Goal: Information Seeking & Learning: Learn about a topic

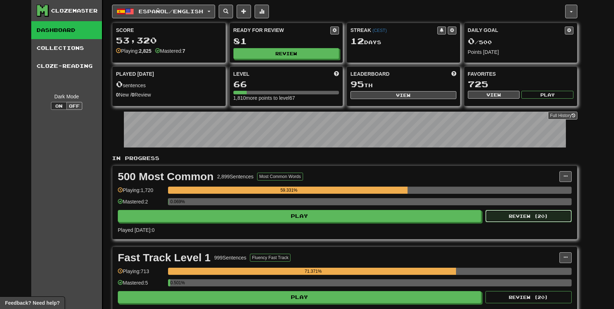
click at [515, 212] on button "Review ( 20 )" at bounding box center [528, 216] width 86 height 12
select select "**"
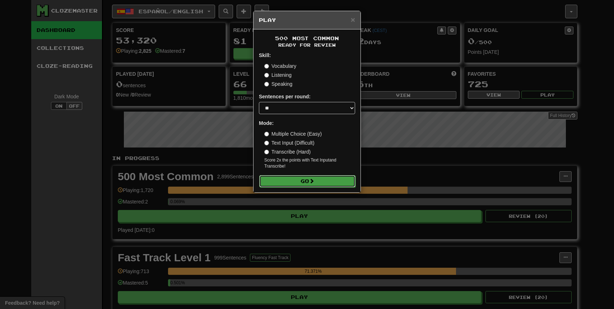
click at [301, 182] on button "Go" at bounding box center [307, 181] width 96 height 12
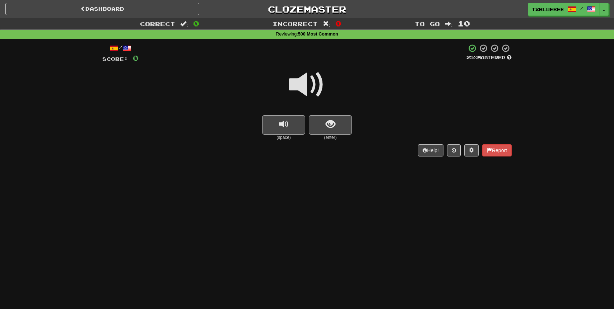
click at [313, 97] on span at bounding box center [307, 85] width 36 height 36
click at [325, 125] on button "show sentence" at bounding box center [330, 124] width 43 height 19
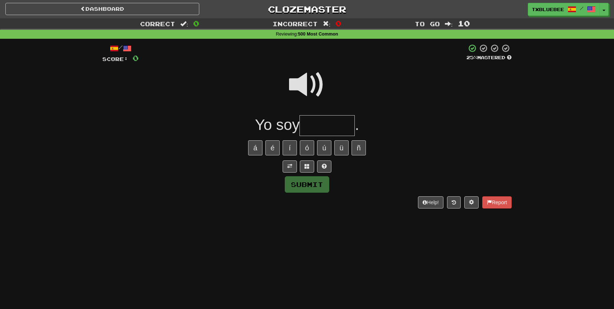
click at [316, 120] on input "text" at bounding box center [326, 125] width 55 height 21
type input "******"
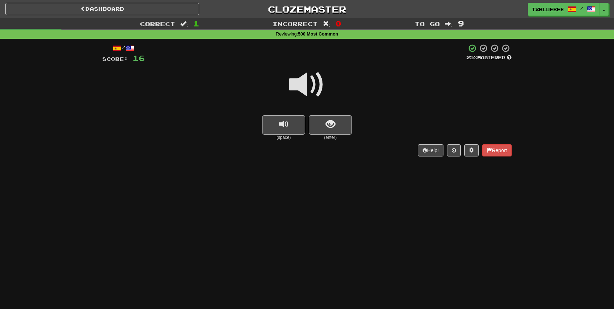
click at [317, 87] on span at bounding box center [307, 85] width 36 height 36
click at [326, 126] on span "show sentence" at bounding box center [331, 125] width 10 height 10
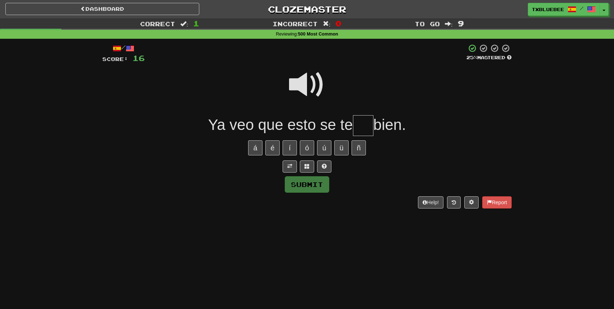
click at [360, 126] on input "text" at bounding box center [363, 125] width 20 height 21
type input "*"
click at [313, 80] on span at bounding box center [307, 85] width 36 height 36
click at [365, 125] on input "*" at bounding box center [363, 125] width 20 height 21
type input "*"
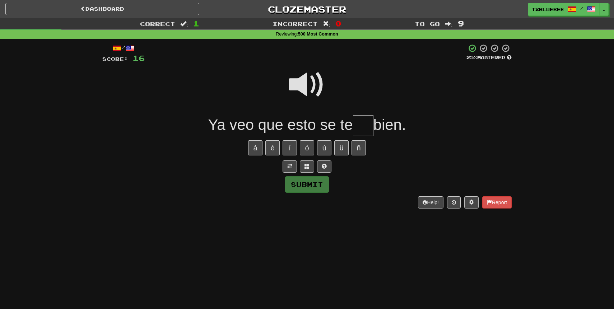
click at [309, 82] on span at bounding box center [307, 85] width 36 height 36
click at [299, 82] on span at bounding box center [307, 85] width 36 height 36
click at [364, 124] on input "text" at bounding box center [363, 125] width 20 height 21
type input "*"
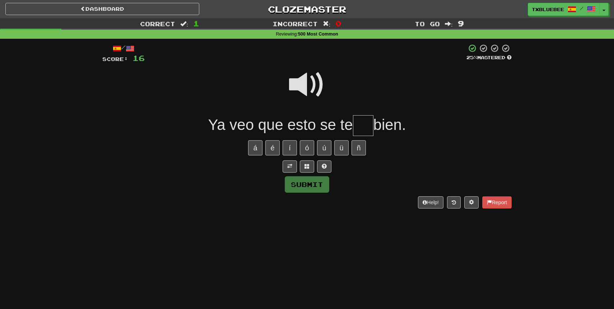
type input "*"
click at [308, 83] on span at bounding box center [307, 85] width 36 height 36
click at [369, 122] on input "text" at bounding box center [363, 125] width 20 height 21
type input "**"
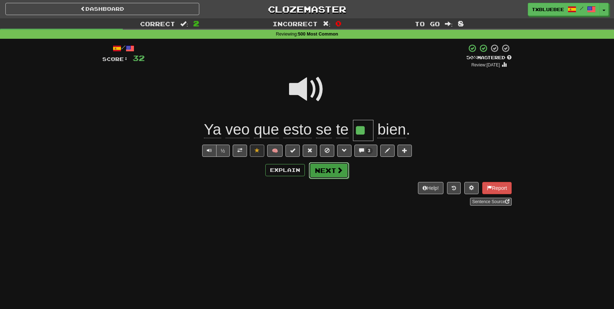
click at [328, 166] on button "Next" at bounding box center [329, 170] width 40 height 17
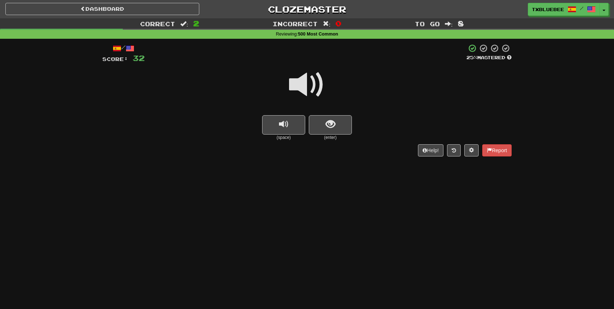
click at [320, 90] on span at bounding box center [307, 85] width 36 height 36
click at [328, 126] on span "show sentence" at bounding box center [331, 125] width 10 height 10
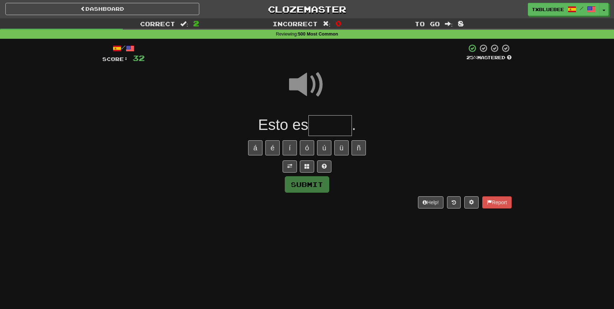
click at [328, 126] on input "text" at bounding box center [329, 125] width 43 height 21
type input "*"
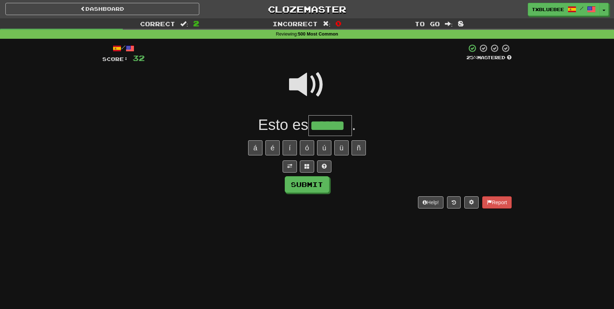
type input "******"
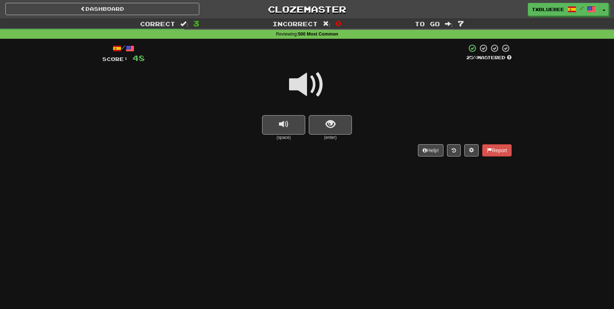
click at [320, 85] on span at bounding box center [307, 85] width 36 height 36
click at [326, 122] on span "show sentence" at bounding box center [331, 125] width 10 height 10
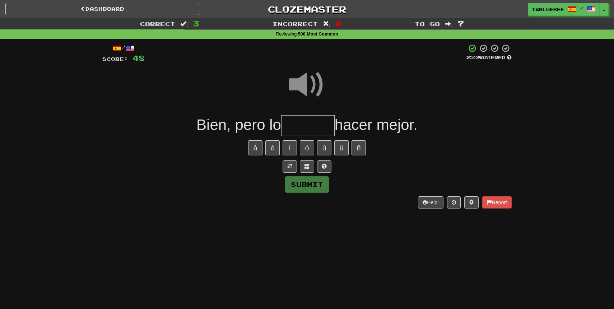
click at [306, 122] on input "text" at bounding box center [307, 125] width 53 height 21
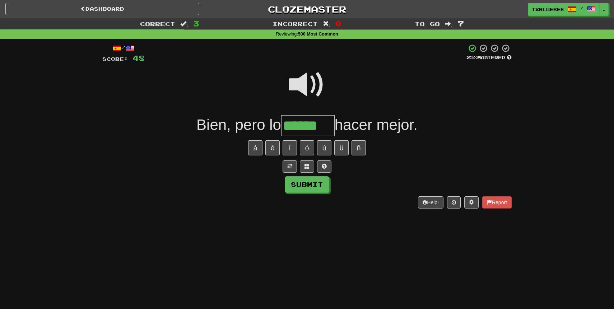
type input "******"
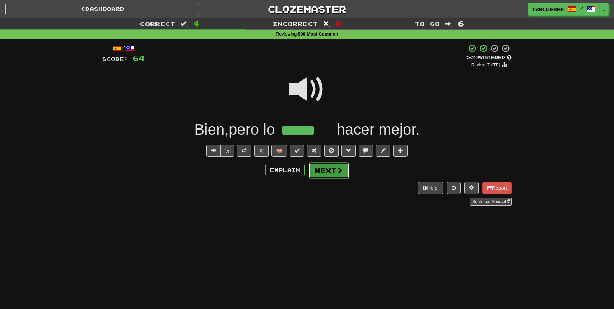
click at [325, 171] on button "Next" at bounding box center [329, 170] width 40 height 17
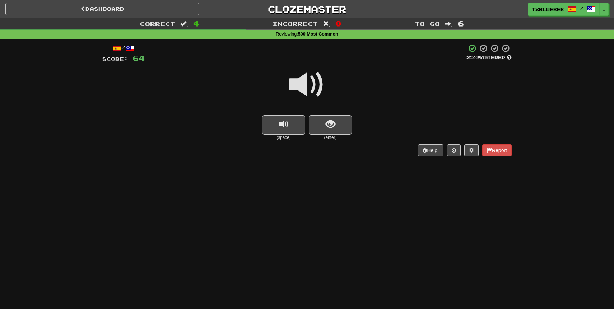
click at [303, 84] on span at bounding box center [307, 85] width 36 height 36
click at [313, 125] on button "show sentence" at bounding box center [330, 124] width 43 height 19
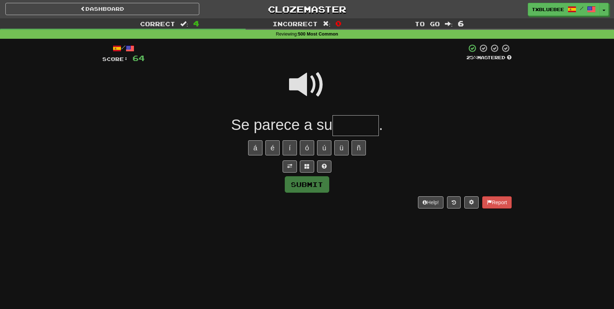
click at [353, 126] on input "text" at bounding box center [355, 125] width 46 height 21
click at [298, 87] on span at bounding box center [307, 85] width 36 height 36
click at [348, 130] on input "text" at bounding box center [355, 125] width 46 height 21
type input "*****"
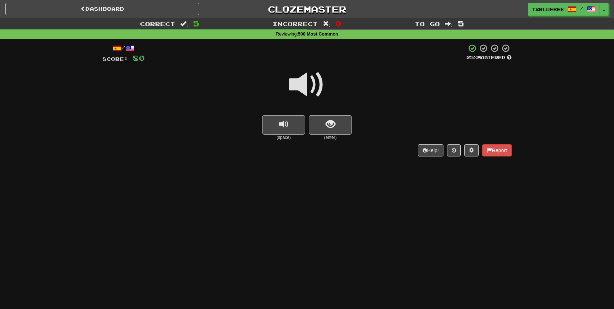
click at [312, 92] on span at bounding box center [307, 85] width 36 height 36
click at [324, 124] on button "show sentence" at bounding box center [330, 124] width 43 height 19
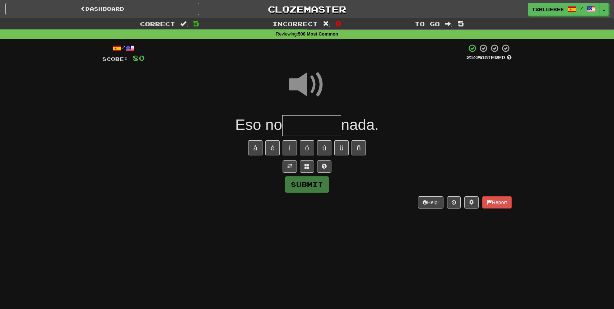
click at [319, 123] on input "text" at bounding box center [311, 125] width 59 height 21
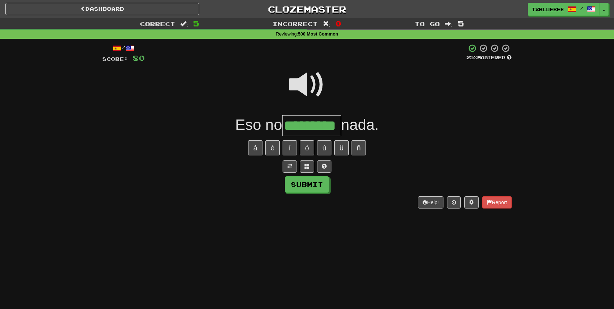
type input "*********"
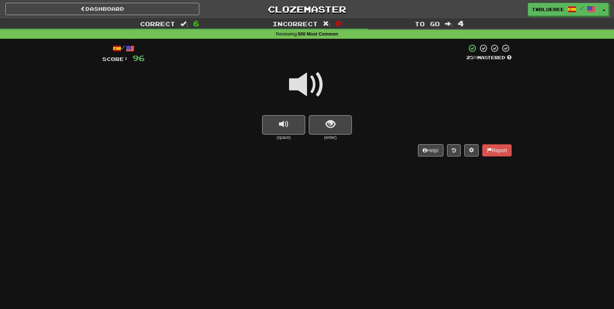
click at [317, 79] on span at bounding box center [307, 85] width 36 height 36
click at [326, 111] on div at bounding box center [306, 89] width 409 height 51
click at [327, 121] on span "show sentence" at bounding box center [331, 125] width 10 height 10
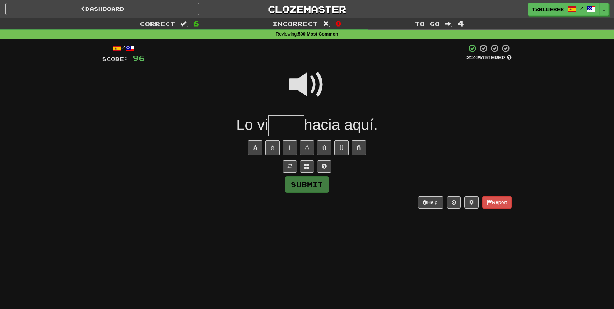
click at [313, 89] on span at bounding box center [307, 85] width 36 height 36
click at [299, 124] on input "text" at bounding box center [286, 125] width 36 height 21
click at [304, 78] on span at bounding box center [307, 85] width 36 height 36
click at [299, 131] on input "****" at bounding box center [286, 125] width 36 height 21
type input "*****"
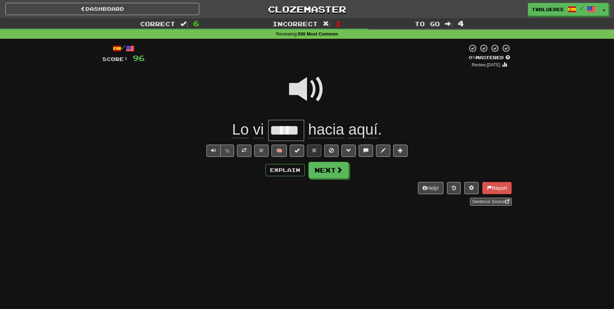
click at [304, 91] on span at bounding box center [307, 89] width 36 height 36
click at [317, 172] on button "Next" at bounding box center [329, 170] width 40 height 17
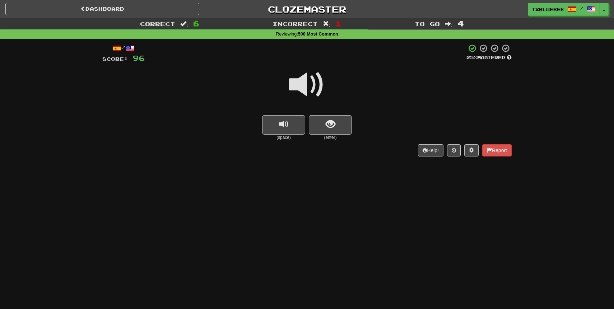
click at [310, 94] on span at bounding box center [307, 85] width 36 height 36
click at [322, 122] on button "show sentence" at bounding box center [330, 124] width 43 height 19
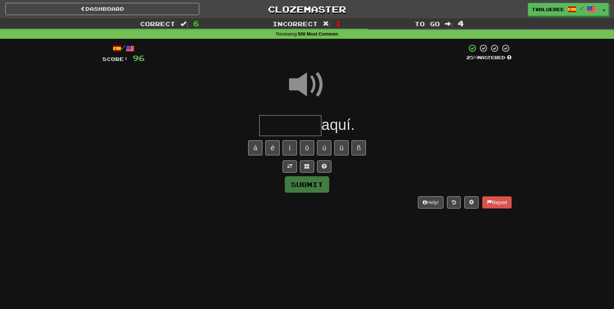
click at [304, 127] on input "text" at bounding box center [290, 125] width 62 height 21
type input "*"
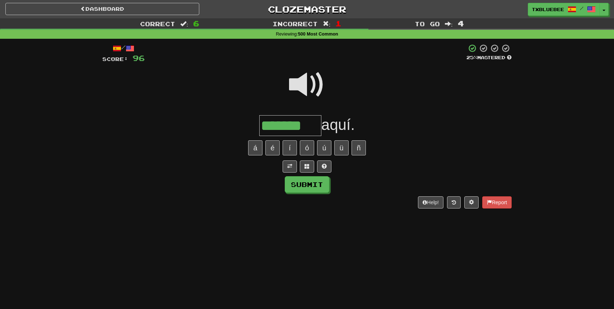
type input "*******"
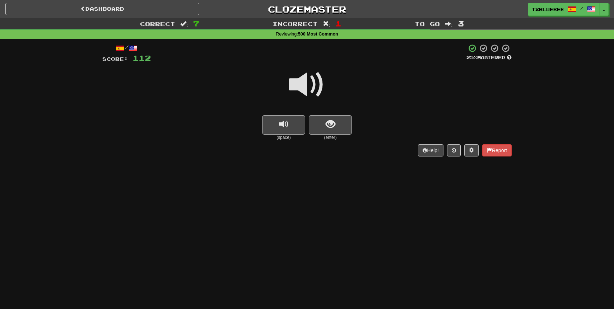
click at [313, 90] on span at bounding box center [307, 85] width 36 height 36
click at [328, 124] on span "show sentence" at bounding box center [331, 125] width 10 height 10
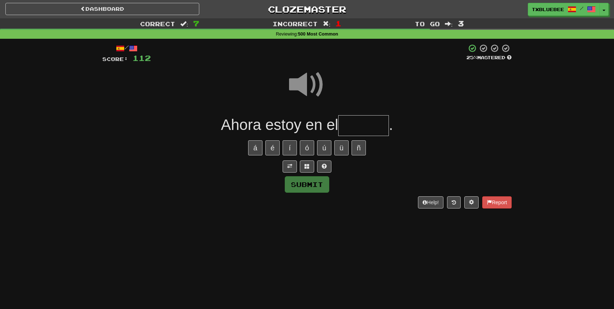
click at [355, 122] on input "text" at bounding box center [363, 125] width 51 height 21
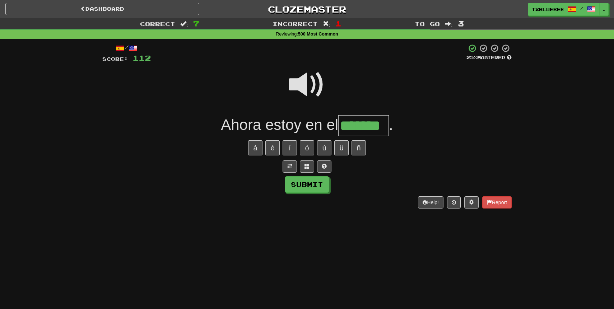
type input "*******"
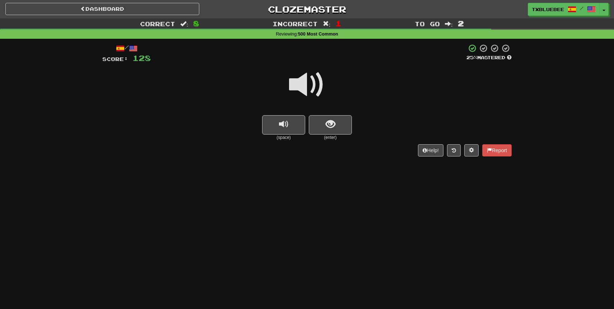
click at [320, 87] on span at bounding box center [307, 85] width 36 height 36
click at [324, 99] on span at bounding box center [307, 85] width 36 height 36
click at [325, 105] on div at bounding box center [306, 89] width 409 height 51
click at [327, 126] on span "show sentence" at bounding box center [331, 125] width 10 height 10
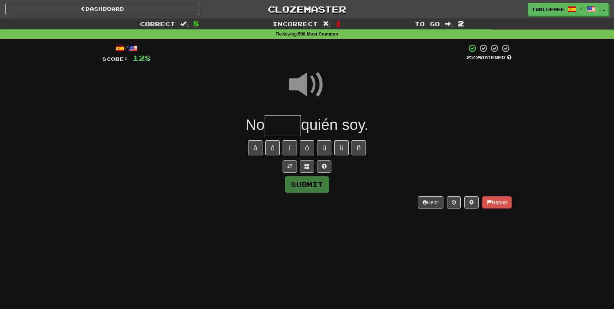
click at [299, 121] on input "text" at bounding box center [283, 125] width 36 height 21
click at [307, 86] on span at bounding box center [307, 85] width 36 height 36
click at [292, 121] on input "**" at bounding box center [283, 125] width 36 height 21
type input "****"
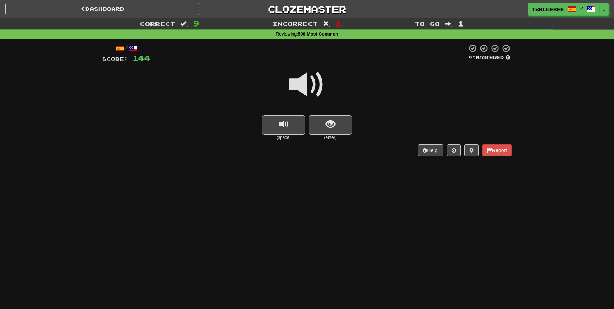
click at [300, 88] on span at bounding box center [307, 85] width 36 height 36
click at [311, 73] on span at bounding box center [307, 85] width 36 height 36
click at [326, 116] on button "show sentence" at bounding box center [330, 124] width 43 height 19
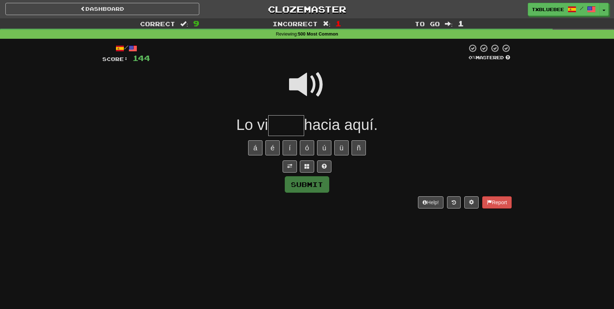
click at [310, 84] on span at bounding box center [307, 85] width 36 height 36
click at [289, 123] on input "text" at bounding box center [286, 125] width 36 height 21
click at [299, 90] on span at bounding box center [307, 85] width 36 height 36
click at [289, 122] on input "text" at bounding box center [286, 125] width 36 height 21
type input "*****"
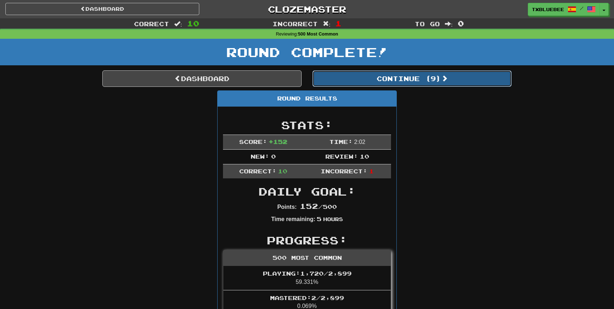
click at [402, 82] on button "Continue ( 9 )" at bounding box center [411, 78] width 199 height 17
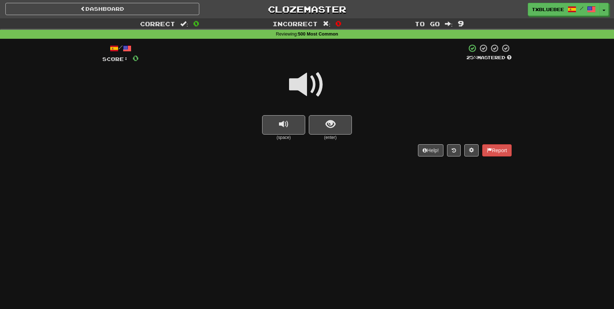
click at [316, 88] on span at bounding box center [307, 85] width 36 height 36
click at [315, 89] on span at bounding box center [307, 85] width 36 height 36
click at [331, 130] on button "show sentence" at bounding box center [330, 124] width 43 height 19
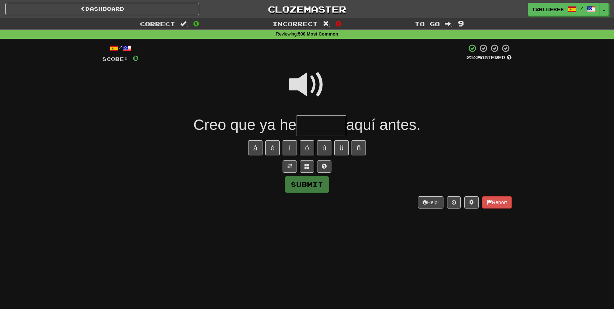
click at [311, 129] on input "text" at bounding box center [322, 125] width 50 height 21
type input "******"
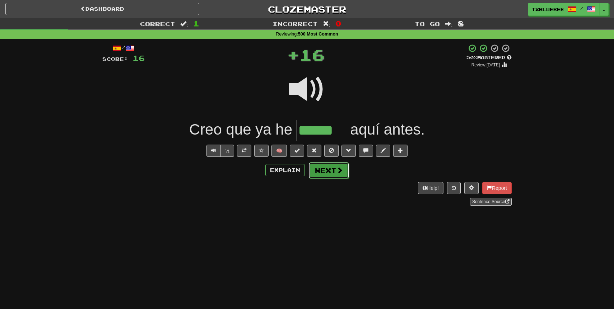
click at [335, 170] on button "Next" at bounding box center [329, 170] width 40 height 17
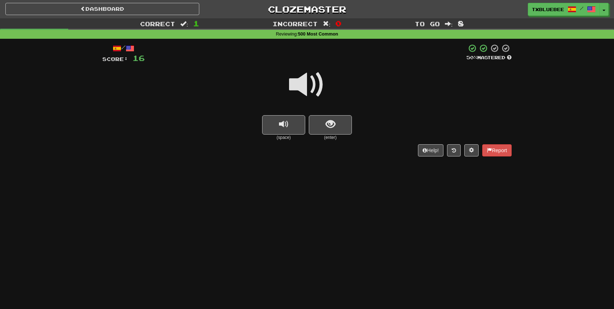
click at [322, 77] on span at bounding box center [307, 85] width 36 height 36
click at [322, 126] on button "show sentence" at bounding box center [330, 124] width 43 height 19
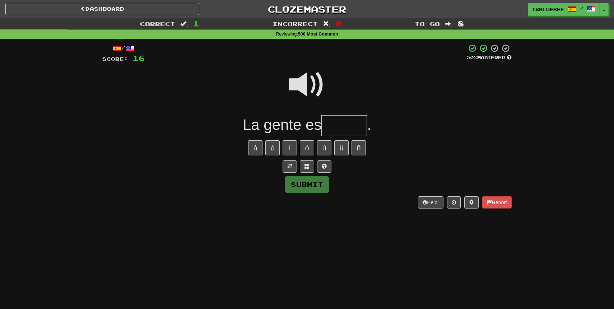
click at [306, 80] on span at bounding box center [307, 85] width 36 height 36
click at [349, 129] on input "text" at bounding box center [344, 125] width 46 height 21
type input "*****"
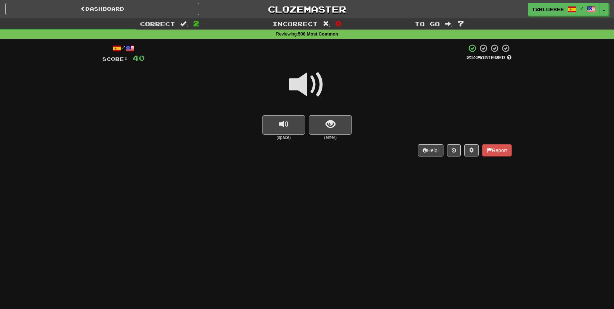
click at [318, 82] on span at bounding box center [307, 85] width 36 height 36
click at [336, 138] on small "(enter)" at bounding box center [330, 138] width 43 height 6
click at [338, 130] on button "show sentence" at bounding box center [330, 124] width 43 height 19
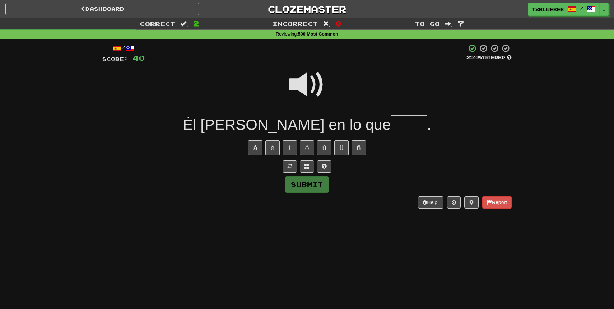
click at [307, 88] on span at bounding box center [307, 85] width 36 height 36
click at [391, 128] on input "text" at bounding box center [409, 125] width 36 height 21
type input "****"
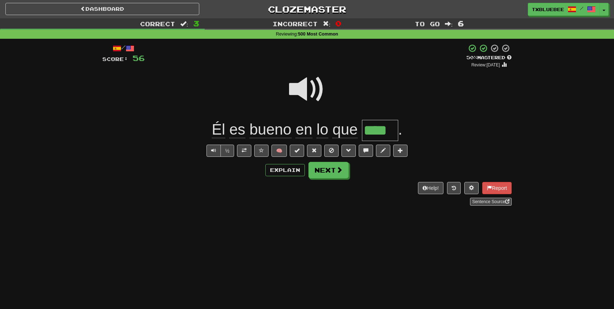
click at [302, 87] on span at bounding box center [307, 89] width 36 height 36
click at [326, 173] on button "Next" at bounding box center [329, 170] width 40 height 17
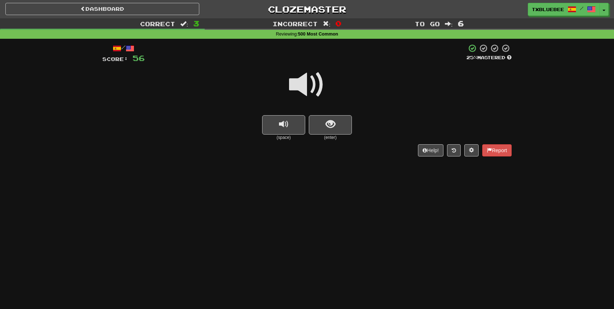
click at [305, 93] on span at bounding box center [307, 85] width 36 height 36
click at [334, 136] on small "(enter)" at bounding box center [330, 138] width 43 height 6
click at [331, 128] on span "show sentence" at bounding box center [331, 125] width 10 height 10
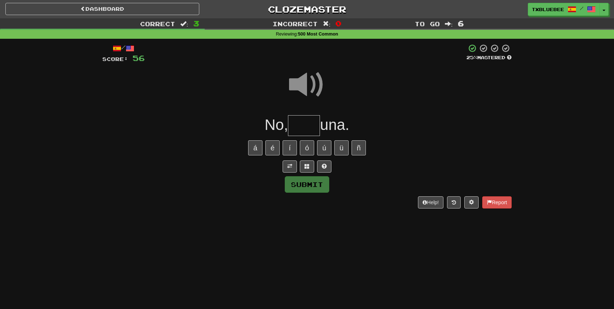
click at [311, 131] on input "text" at bounding box center [304, 125] width 32 height 21
type input "****"
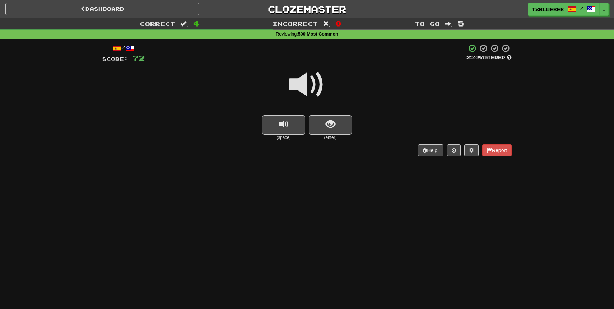
click at [301, 83] on span at bounding box center [307, 85] width 36 height 36
click at [311, 90] on span at bounding box center [307, 85] width 36 height 36
click at [315, 79] on span at bounding box center [307, 85] width 36 height 36
click at [313, 88] on span at bounding box center [307, 85] width 36 height 36
click at [344, 129] on button "show sentence" at bounding box center [330, 124] width 43 height 19
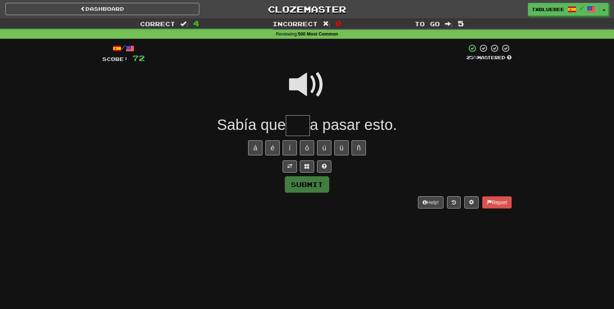
click at [313, 93] on span at bounding box center [307, 85] width 36 height 36
click at [298, 129] on input "text" at bounding box center [298, 125] width 24 height 21
type input "***"
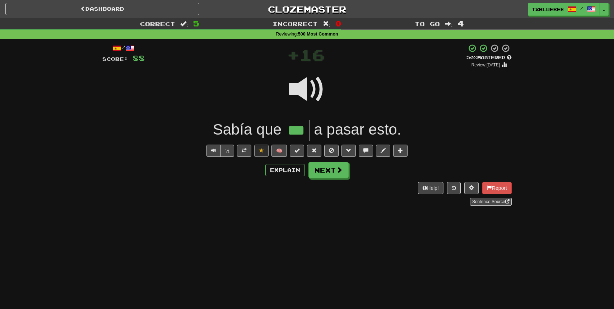
click at [310, 91] on span at bounding box center [307, 89] width 36 height 36
click at [246, 150] on span at bounding box center [244, 150] width 5 height 5
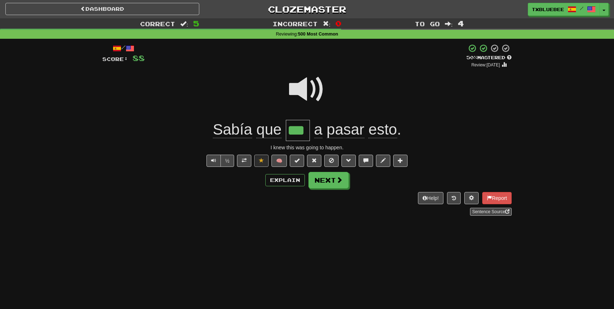
click at [310, 93] on span at bounding box center [307, 89] width 36 height 36
click at [313, 89] on span at bounding box center [307, 89] width 36 height 36
click at [336, 178] on span at bounding box center [339, 180] width 6 height 6
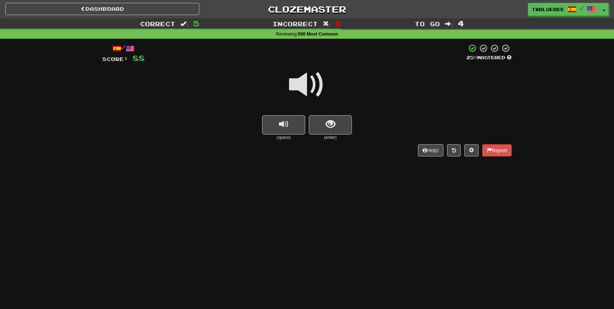
click at [308, 83] on span at bounding box center [307, 85] width 36 height 36
click at [326, 122] on span "show sentence" at bounding box center [331, 125] width 10 height 10
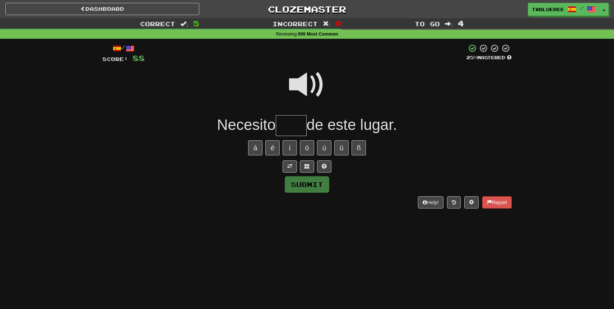
click at [306, 84] on span at bounding box center [307, 85] width 36 height 36
click at [287, 127] on input "text" at bounding box center [291, 125] width 31 height 21
type input "*****"
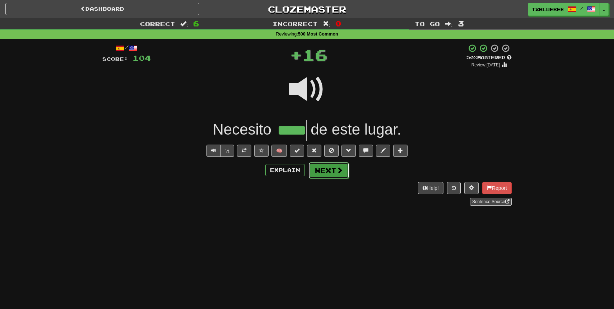
click at [316, 166] on button "Next" at bounding box center [329, 170] width 40 height 17
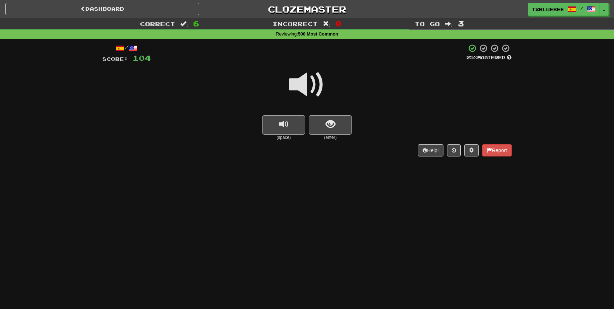
click at [307, 81] on span at bounding box center [307, 85] width 36 height 36
click at [329, 117] on button "show sentence" at bounding box center [330, 124] width 43 height 19
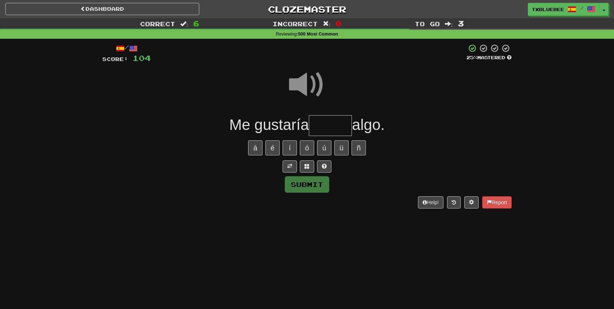
click at [327, 122] on input "text" at bounding box center [330, 125] width 43 height 21
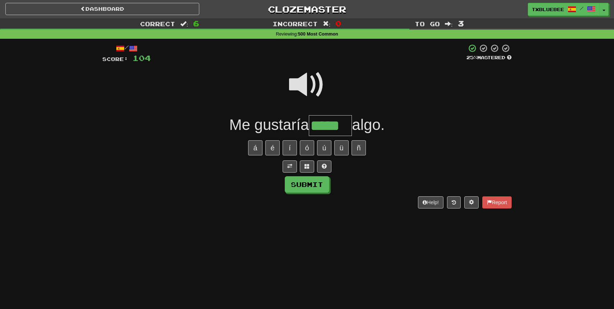
type input "*****"
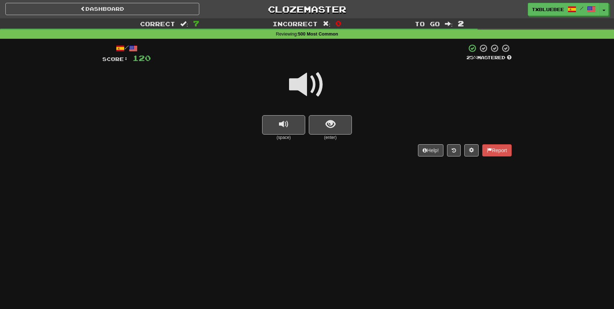
click at [319, 92] on span at bounding box center [307, 85] width 36 height 36
click at [316, 90] on span at bounding box center [307, 85] width 36 height 36
click at [316, 79] on span at bounding box center [307, 85] width 36 height 36
click at [335, 120] on span "show sentence" at bounding box center [331, 125] width 10 height 10
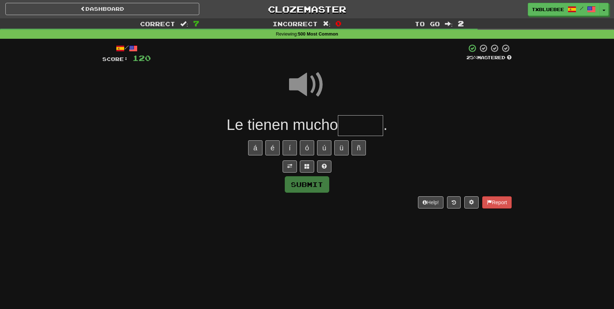
click at [359, 119] on input "text" at bounding box center [360, 125] width 45 height 21
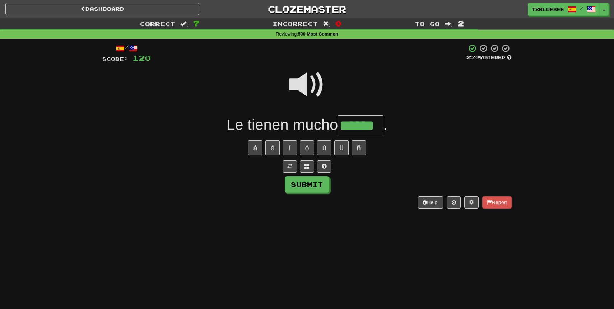
type input "******"
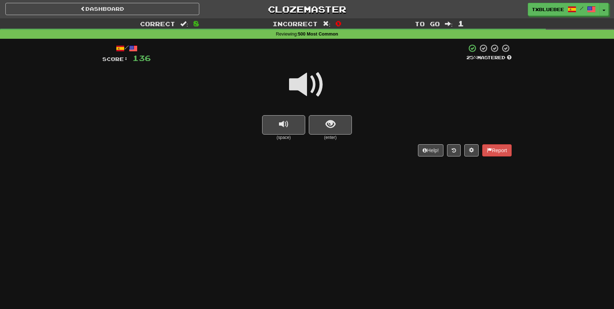
click at [319, 86] on span at bounding box center [307, 85] width 36 height 36
click at [328, 120] on span "show sentence" at bounding box center [331, 125] width 10 height 10
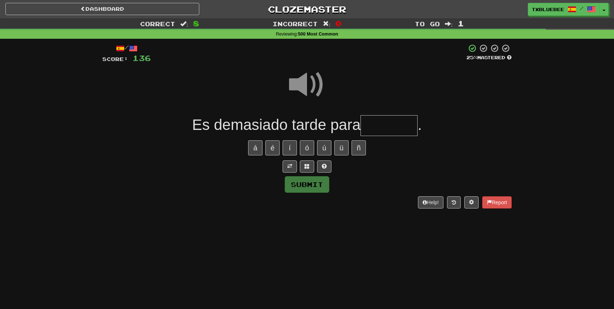
click at [385, 118] on input "text" at bounding box center [388, 125] width 57 height 21
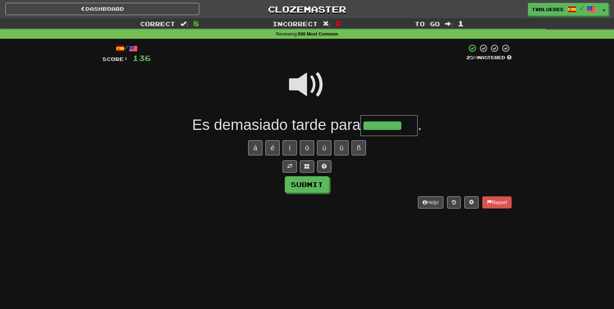
type input "*******"
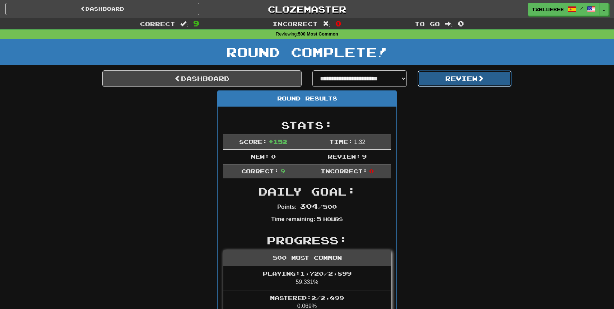
click at [446, 76] on button "Review" at bounding box center [465, 78] width 94 height 17
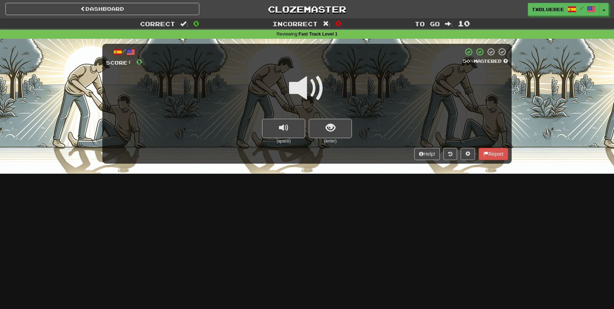
click at [317, 93] on span at bounding box center [307, 88] width 36 height 36
click at [336, 124] on button "show sentence" at bounding box center [330, 128] width 43 height 19
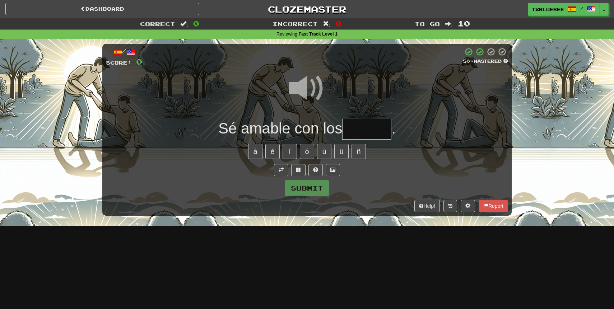
click at [313, 90] on span at bounding box center [307, 88] width 36 height 36
click at [310, 85] on span at bounding box center [307, 88] width 36 height 36
click at [376, 130] on input "text" at bounding box center [366, 129] width 49 height 21
type input "*****"
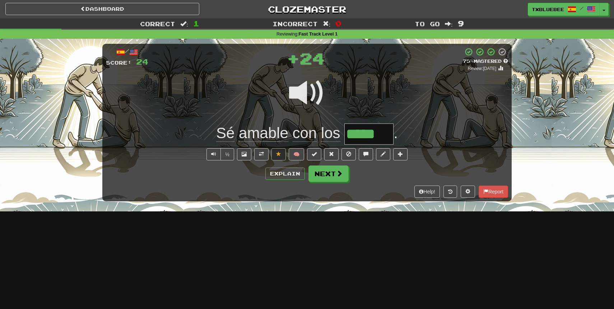
click at [319, 94] on span at bounding box center [307, 93] width 36 height 36
click at [322, 172] on button "Next" at bounding box center [329, 174] width 40 height 17
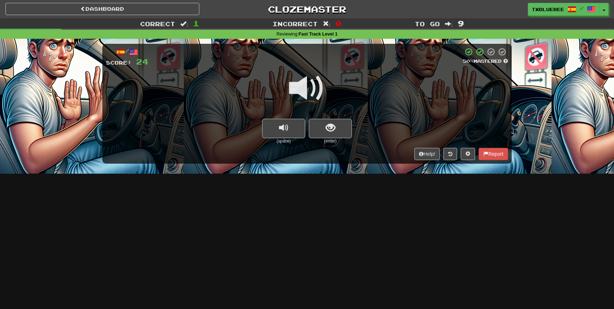
click at [314, 91] on span at bounding box center [307, 88] width 36 height 36
click at [328, 124] on span "show sentence" at bounding box center [331, 128] width 10 height 10
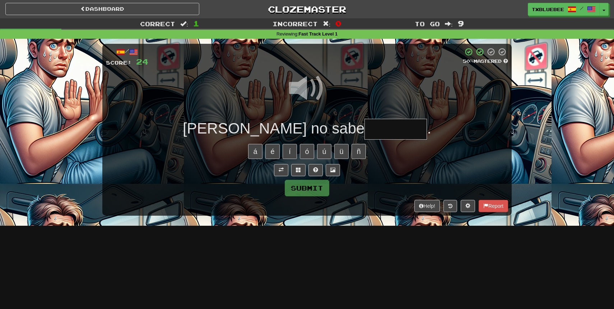
click at [364, 124] on input "text" at bounding box center [395, 129] width 62 height 21
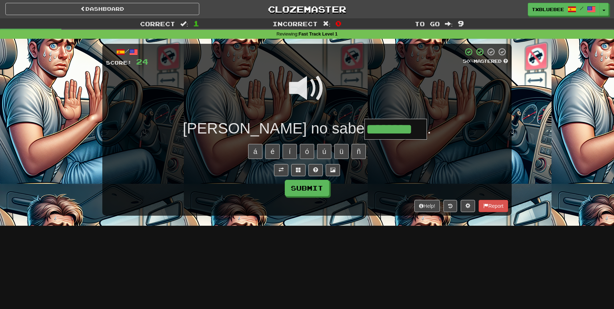
type input "********"
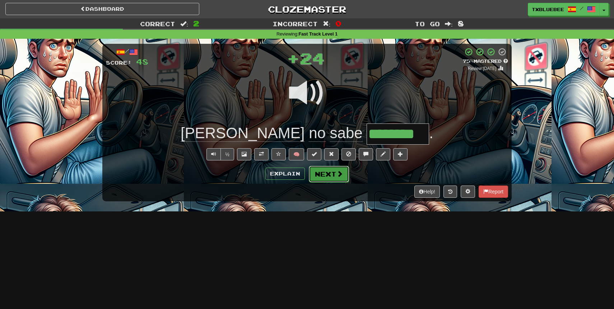
click at [327, 172] on button "Next" at bounding box center [329, 174] width 40 height 17
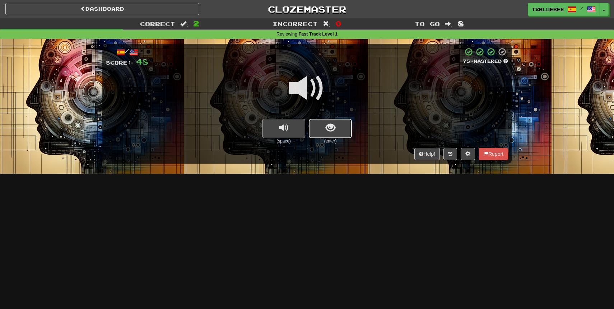
click at [325, 124] on button "show sentence" at bounding box center [330, 128] width 43 height 19
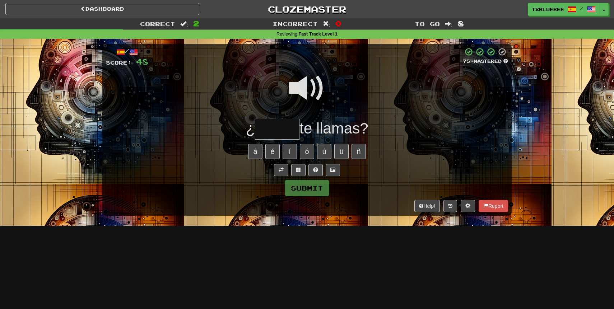
click at [290, 126] on input "text" at bounding box center [277, 129] width 45 height 21
type input "****"
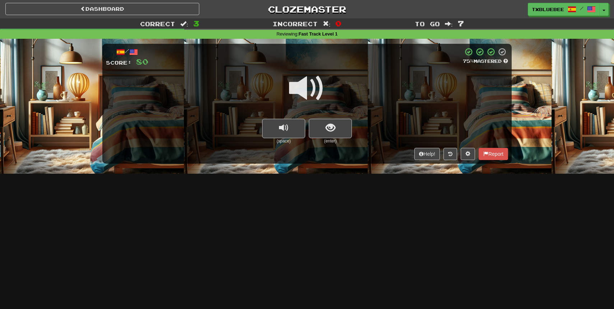
click at [302, 89] on span at bounding box center [307, 88] width 36 height 36
click at [322, 129] on button "show sentence" at bounding box center [330, 128] width 43 height 19
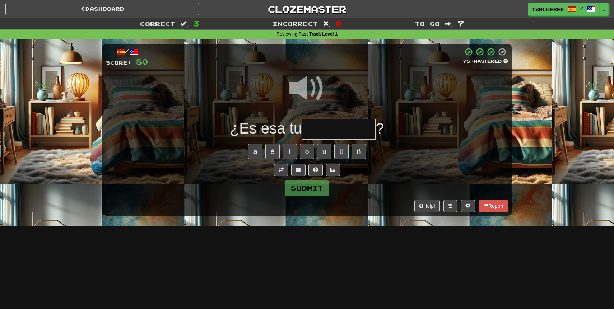
click at [311, 92] on span at bounding box center [307, 88] width 36 height 36
click at [325, 127] on input "text" at bounding box center [339, 129] width 74 height 21
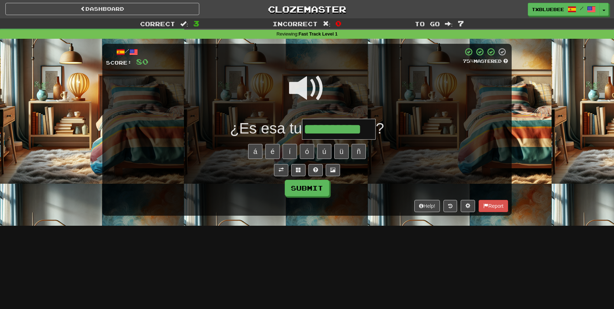
type input "**********"
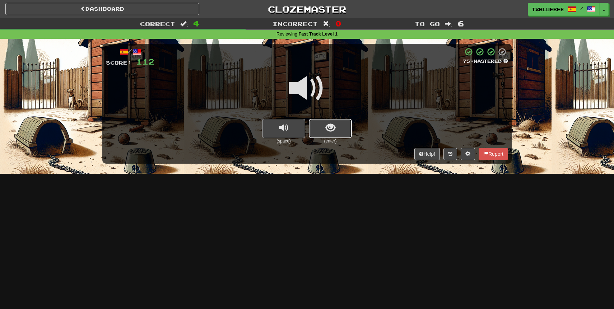
click at [342, 125] on button "show sentence" at bounding box center [330, 128] width 43 height 19
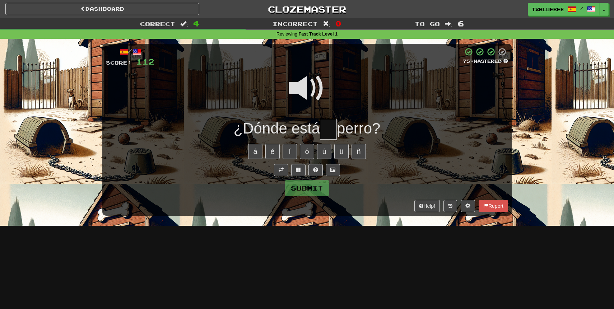
click at [334, 132] on input "text" at bounding box center [328, 129] width 17 height 21
type input "**"
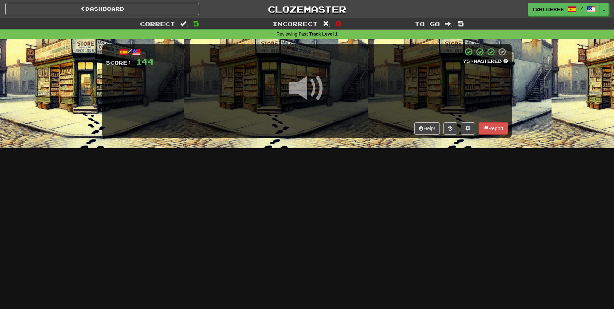
click at [313, 91] on span at bounding box center [307, 88] width 36 height 36
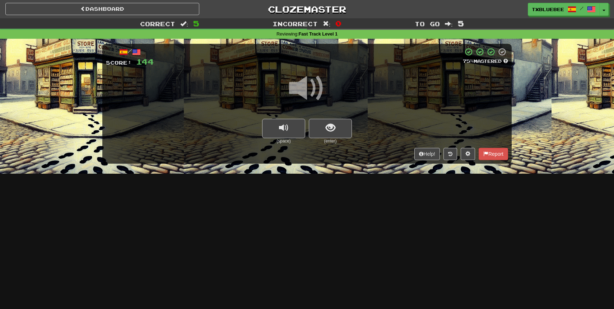
click at [317, 94] on span at bounding box center [307, 88] width 36 height 36
click at [325, 107] on div at bounding box center [307, 92] width 402 height 51
click at [332, 127] on span "show sentence" at bounding box center [331, 128] width 10 height 10
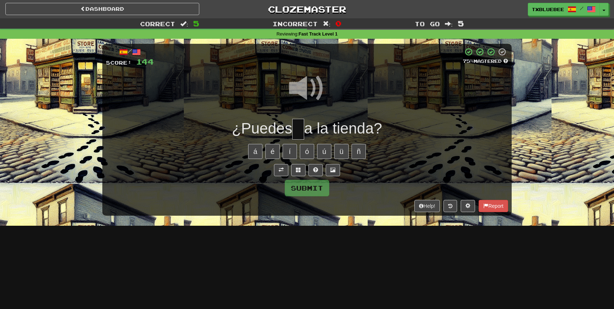
click at [304, 130] on span "a la tienda?" at bounding box center [343, 128] width 78 height 17
click at [299, 130] on input "text" at bounding box center [298, 129] width 12 height 21
type input "**"
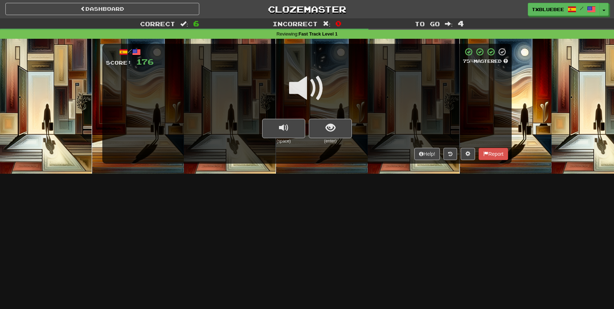
click at [299, 85] on span at bounding box center [307, 88] width 36 height 36
click at [328, 130] on span "show sentence" at bounding box center [331, 128] width 10 height 10
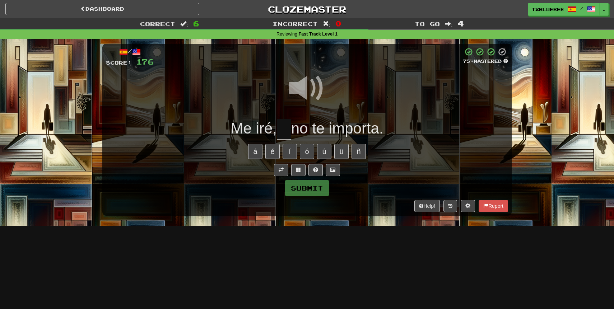
click at [284, 130] on input "text" at bounding box center [284, 129] width 14 height 21
type input "**"
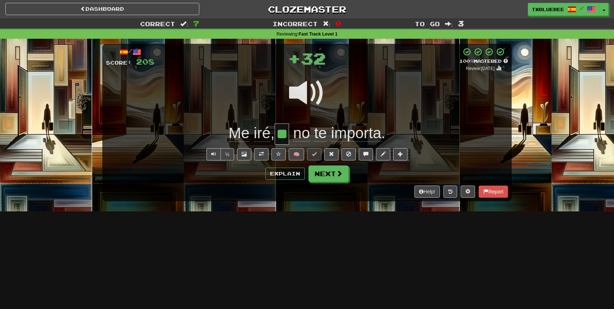
click at [312, 86] on span at bounding box center [307, 93] width 36 height 36
click at [309, 86] on span at bounding box center [307, 93] width 36 height 36
click at [262, 156] on span at bounding box center [261, 154] width 5 height 5
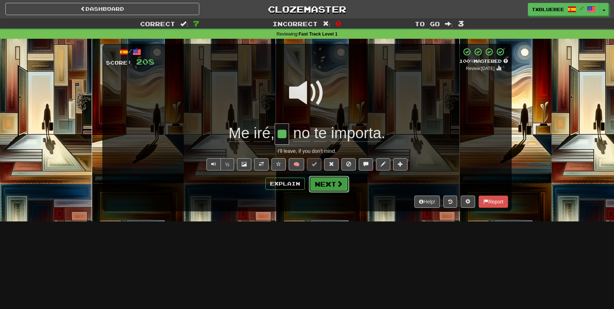
click at [343, 182] on button "Next" at bounding box center [329, 184] width 40 height 17
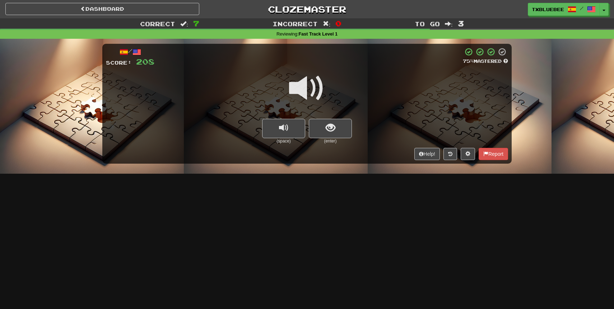
click at [304, 88] on span at bounding box center [307, 88] width 36 height 36
click at [322, 120] on button "show sentence" at bounding box center [330, 128] width 43 height 19
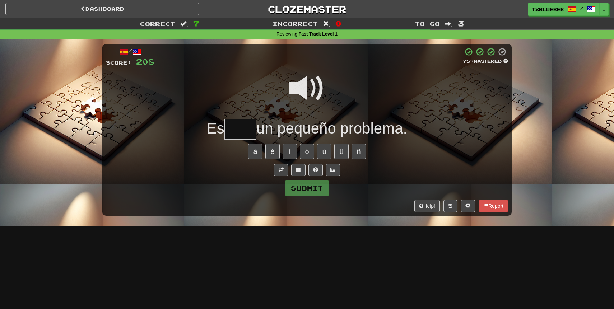
click at [241, 124] on input "text" at bounding box center [240, 129] width 32 height 21
type input "****"
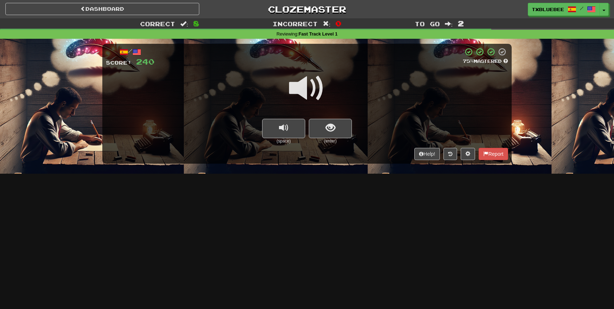
click at [308, 87] on span at bounding box center [307, 88] width 36 height 36
click at [328, 131] on span "show sentence" at bounding box center [331, 128] width 10 height 10
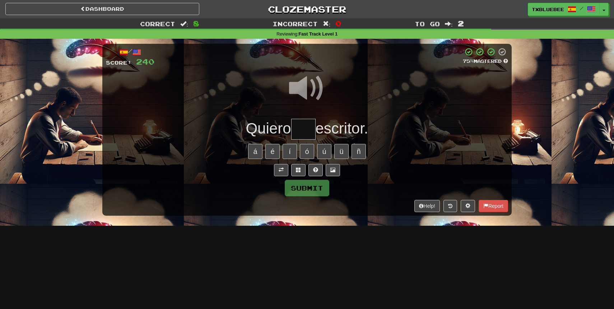
click at [308, 93] on span at bounding box center [307, 88] width 36 height 36
click at [306, 124] on input "text" at bounding box center [303, 129] width 24 height 21
type input "***"
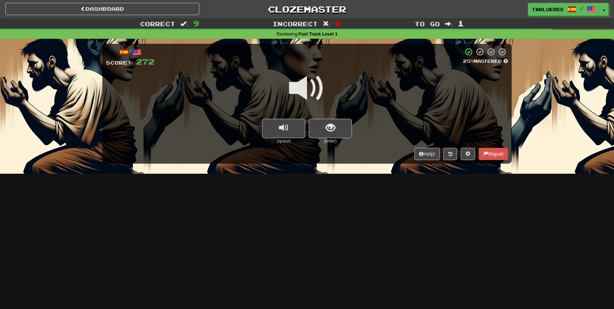
click at [299, 87] on span at bounding box center [307, 88] width 36 height 36
click at [330, 117] on div at bounding box center [307, 92] width 402 height 51
click at [330, 134] on button "show sentence" at bounding box center [330, 128] width 43 height 19
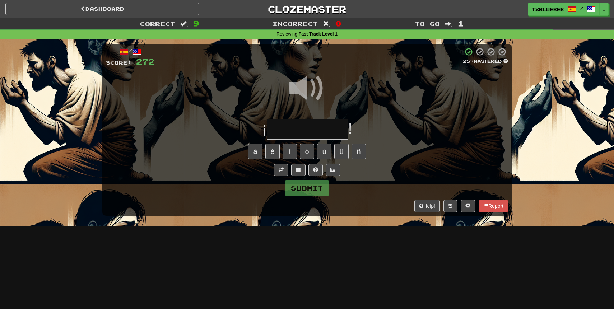
click at [317, 131] on input "text" at bounding box center [307, 129] width 81 height 21
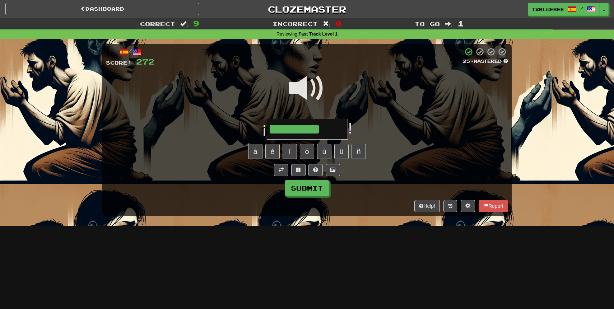
type input "*********"
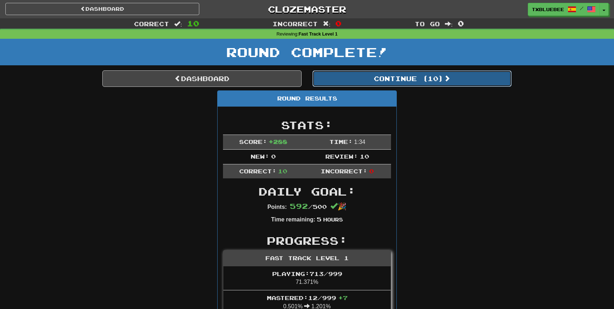
click at [362, 80] on button "Continue ( 10 )" at bounding box center [411, 78] width 199 height 17
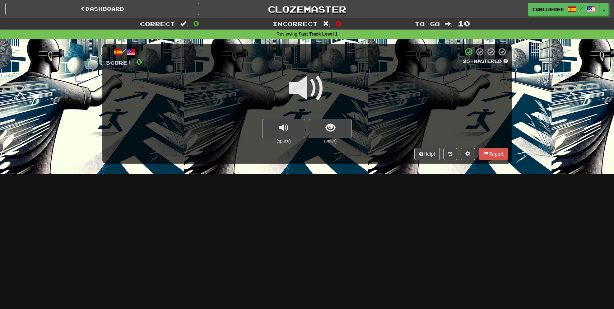
click at [309, 89] on span at bounding box center [307, 88] width 36 height 36
click at [330, 130] on span "show sentence" at bounding box center [331, 128] width 10 height 10
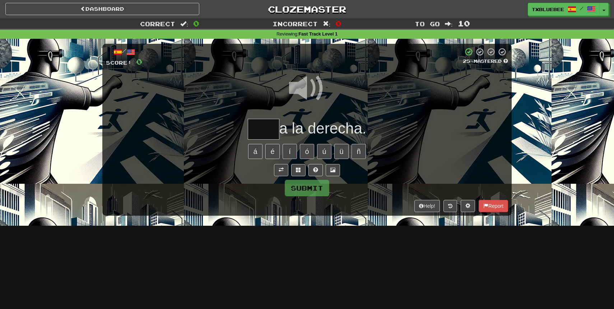
click at [267, 130] on input "text" at bounding box center [264, 129] width 32 height 21
type input "*"
type input "****"
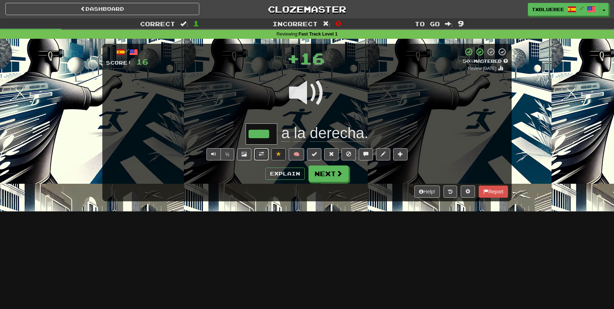
click at [262, 154] on span at bounding box center [261, 154] width 5 height 5
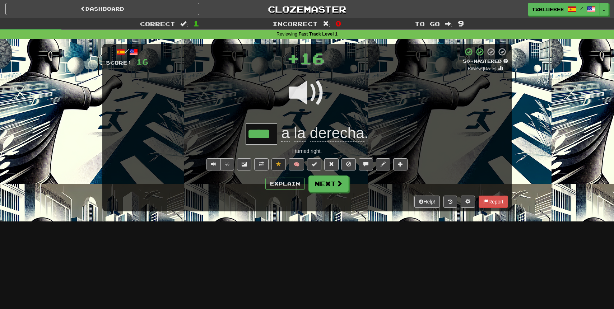
click at [307, 95] on span at bounding box center [307, 93] width 36 height 36
click at [311, 100] on span at bounding box center [307, 93] width 36 height 36
click at [300, 184] on button "Explain" at bounding box center [284, 184] width 39 height 12
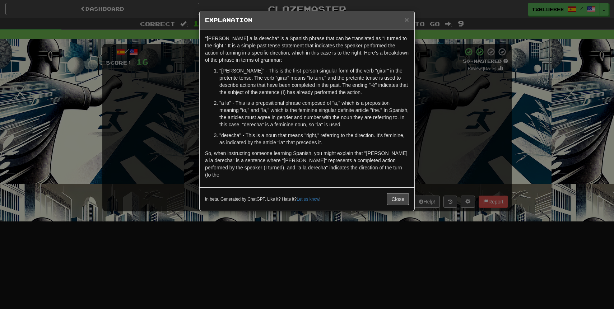
click at [527, 106] on div "× Explanation "Giré a la derecha" is a Spanish phrase that can be translated as…" at bounding box center [307, 154] width 614 height 309
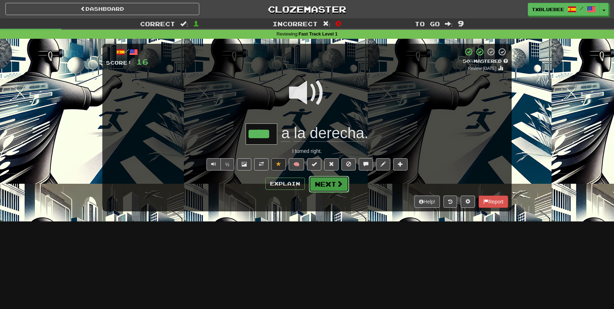
click at [340, 192] on button "Next" at bounding box center [329, 184] width 40 height 17
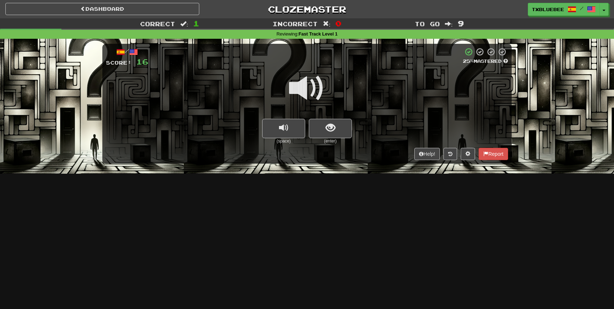
click at [313, 91] on span at bounding box center [307, 88] width 36 height 36
click at [327, 126] on span "show sentence" at bounding box center [331, 128] width 10 height 10
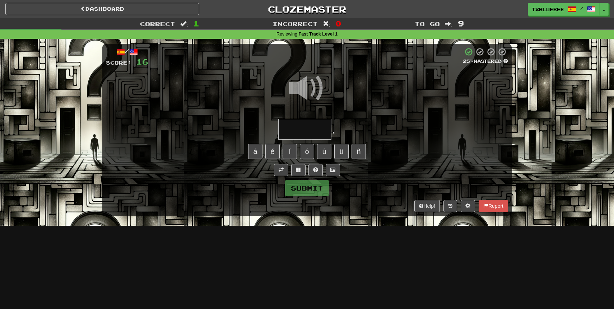
click at [318, 127] on input "text" at bounding box center [304, 129] width 53 height 21
type input "*******"
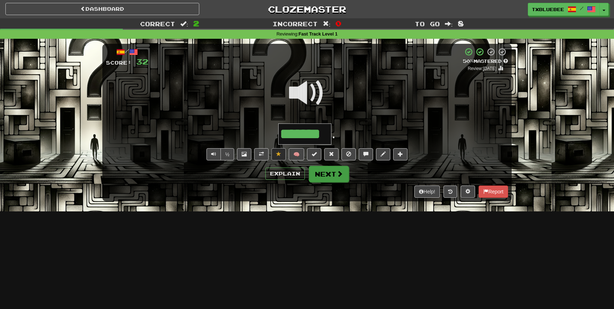
click at [332, 166] on div "Explain Next" at bounding box center [307, 174] width 402 height 17
click at [332, 172] on button "Next" at bounding box center [329, 174] width 40 height 17
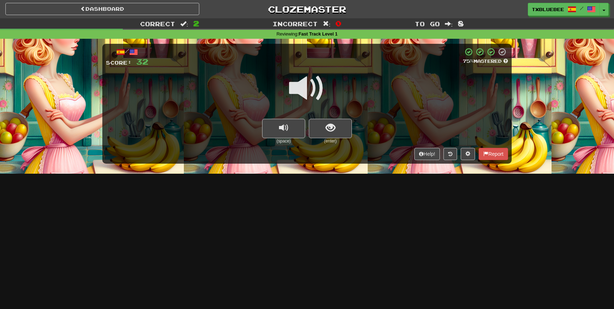
click at [307, 90] on span at bounding box center [307, 88] width 36 height 36
click at [323, 121] on button "show sentence" at bounding box center [330, 128] width 43 height 19
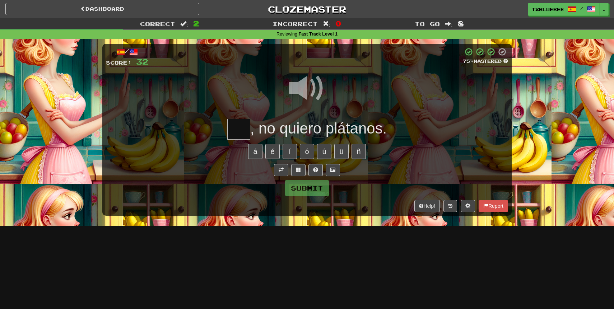
click at [241, 129] on input "text" at bounding box center [238, 129] width 23 height 21
type input "**"
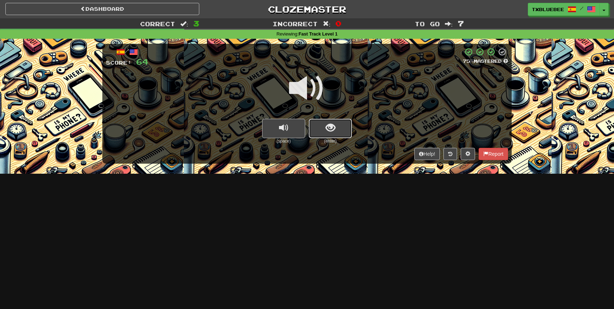
click at [322, 132] on button "show sentence" at bounding box center [330, 128] width 43 height 19
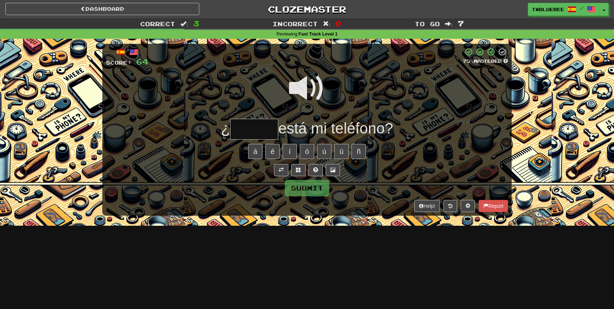
click at [265, 139] on input "text" at bounding box center [254, 129] width 48 height 21
type input "*****"
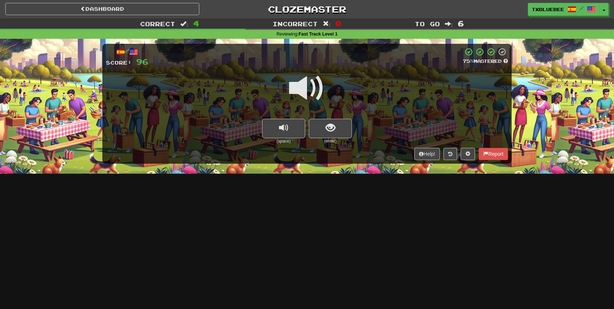
click at [314, 86] on span at bounding box center [307, 88] width 36 height 36
click at [331, 127] on span "show sentence" at bounding box center [331, 128] width 10 height 10
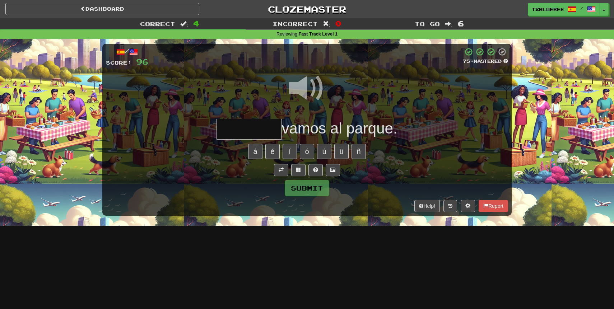
click at [252, 126] on input "text" at bounding box center [248, 129] width 65 height 21
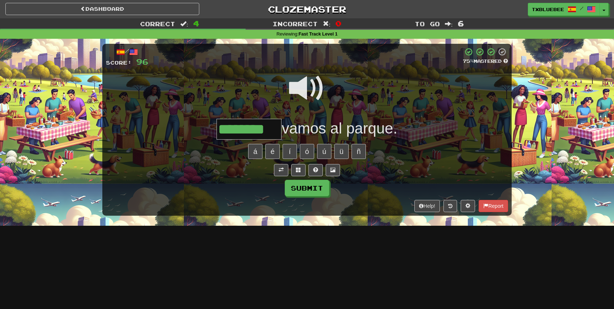
type input "********"
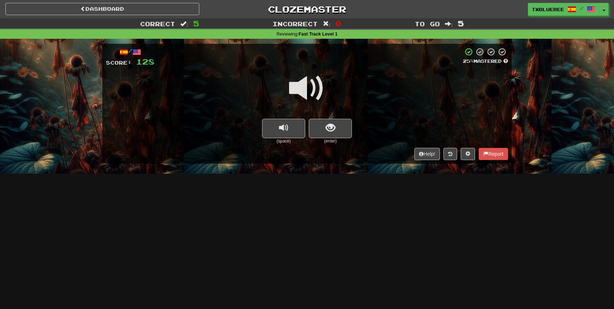
click at [301, 83] on span at bounding box center [307, 88] width 36 height 36
click at [328, 133] on button "show sentence" at bounding box center [330, 128] width 43 height 19
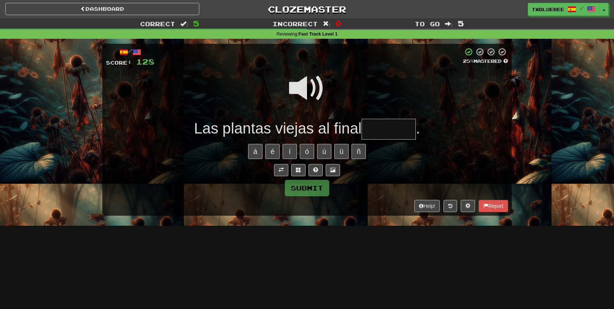
click at [304, 97] on span at bounding box center [307, 88] width 36 height 36
click at [380, 131] on input "text" at bounding box center [389, 129] width 54 height 21
click at [323, 90] on span at bounding box center [307, 88] width 36 height 36
click at [406, 132] on input "****" at bounding box center [389, 129] width 54 height 21
type input "******"
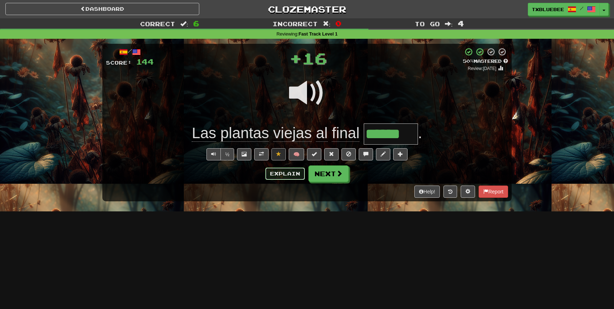
click at [298, 174] on button "Explain" at bounding box center [284, 174] width 39 height 12
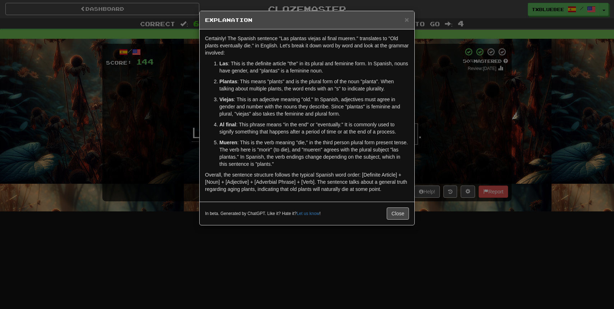
click at [416, 101] on div "× Explanation Certainly! The Spanish sentence "Las plantas viejas al final muer…" at bounding box center [307, 154] width 614 height 309
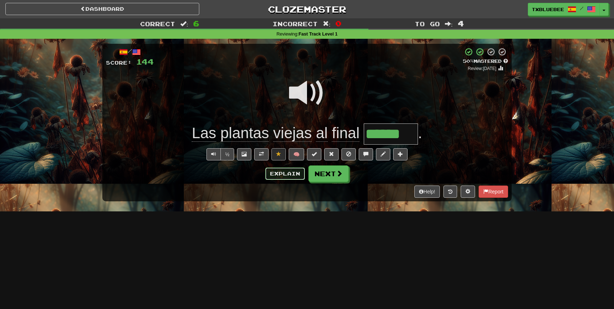
click at [279, 175] on button "Explain" at bounding box center [284, 174] width 39 height 12
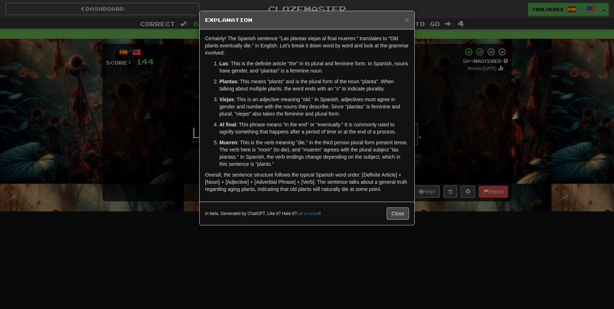
click at [427, 139] on div "× Explanation Certainly! The Spanish sentence "Las plantas viejas al final muer…" at bounding box center [307, 154] width 614 height 309
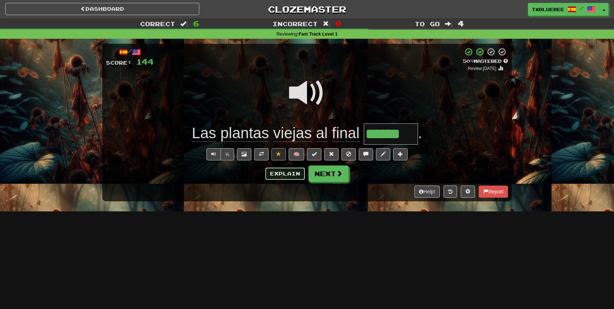
click at [285, 173] on button "Explain" at bounding box center [284, 174] width 39 height 12
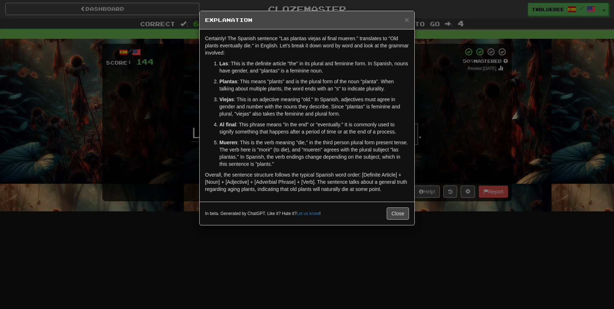
click at [432, 100] on div "× Explanation Certainly! The Spanish sentence "Las plantas viejas al final muer…" at bounding box center [307, 154] width 614 height 309
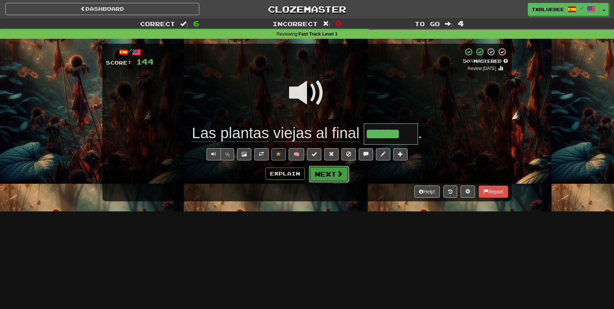
click at [340, 180] on button "Next" at bounding box center [329, 174] width 40 height 17
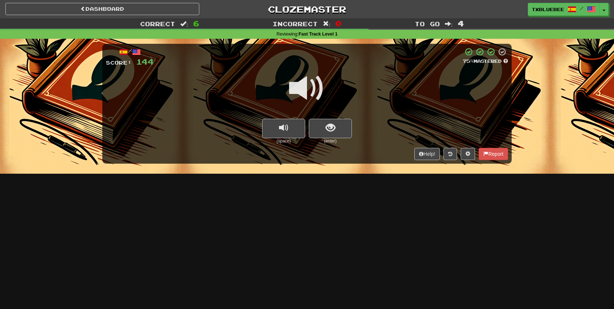
click at [312, 92] on span at bounding box center [307, 88] width 36 height 36
click at [326, 121] on button "show sentence" at bounding box center [330, 128] width 43 height 19
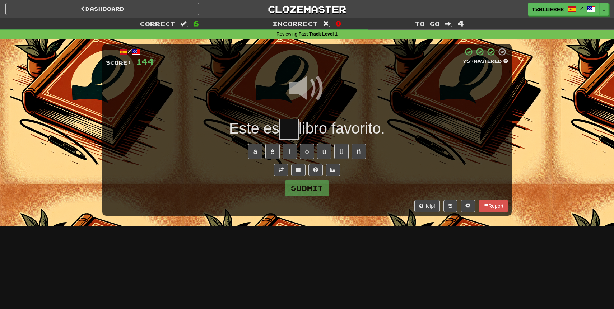
click at [290, 130] on input "text" at bounding box center [288, 129] width 19 height 21
type input "**"
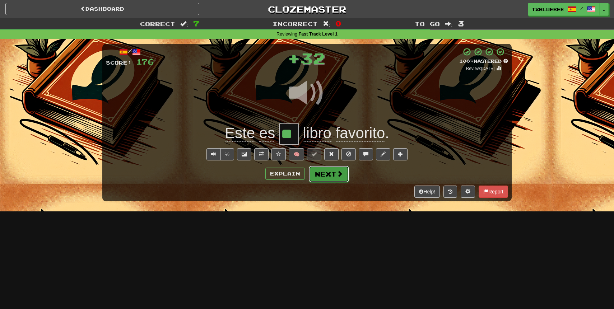
click at [322, 172] on button "Next" at bounding box center [329, 174] width 40 height 17
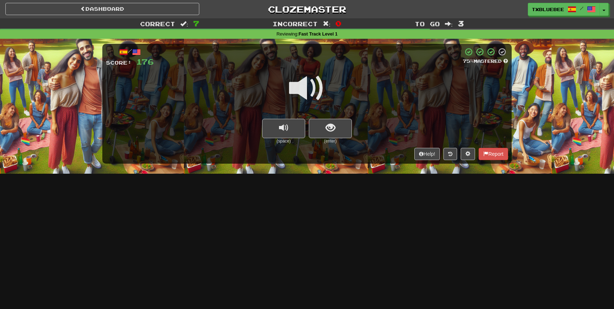
click at [311, 95] on span at bounding box center [307, 88] width 36 height 36
click at [324, 123] on button "show sentence" at bounding box center [330, 128] width 43 height 19
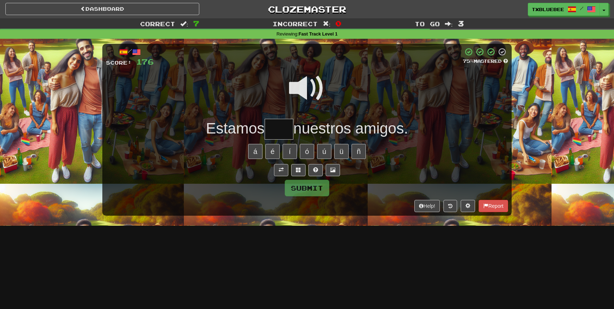
click at [283, 128] on input "text" at bounding box center [279, 129] width 29 height 21
type input "***"
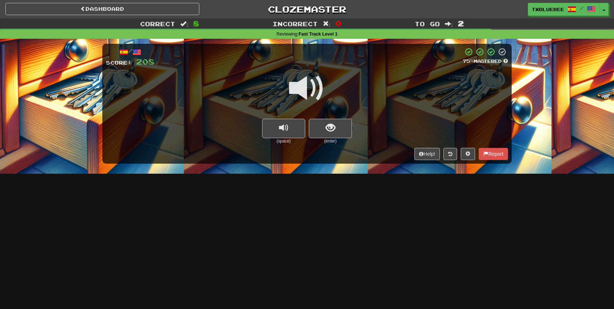
click at [302, 88] on span at bounding box center [307, 88] width 36 height 36
click at [314, 93] on span at bounding box center [307, 88] width 36 height 36
click at [326, 138] on button "show sentence" at bounding box center [330, 128] width 43 height 19
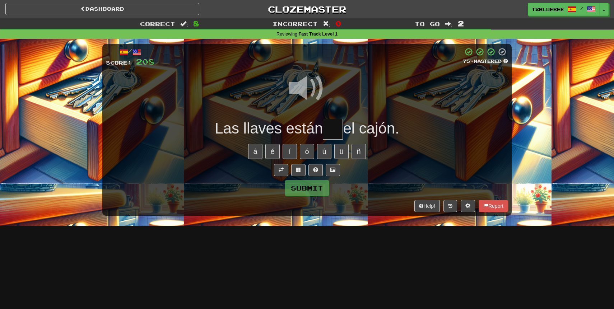
click at [332, 135] on input "text" at bounding box center [333, 129] width 20 height 21
type input "**"
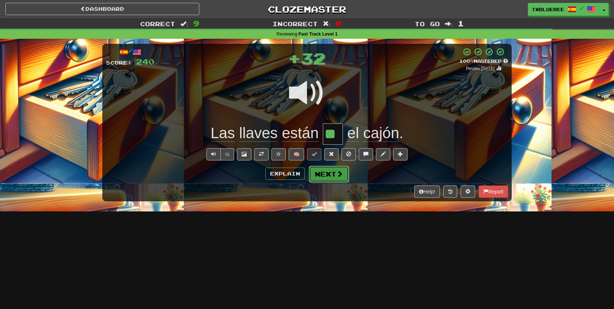
click at [335, 177] on button "Next" at bounding box center [329, 174] width 40 height 17
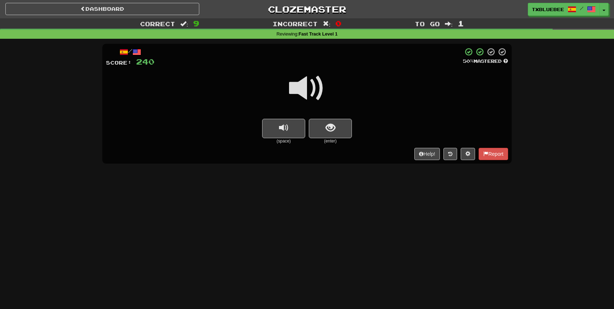
click at [319, 84] on span at bounding box center [307, 88] width 36 height 36
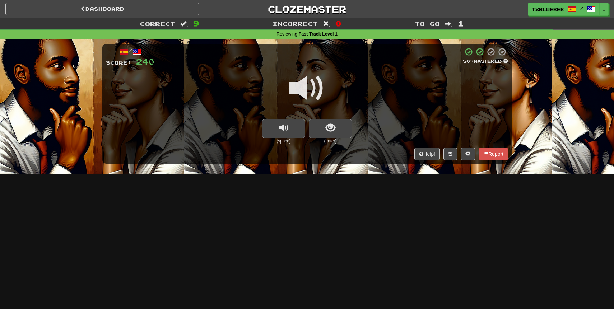
click at [315, 90] on span at bounding box center [307, 88] width 36 height 36
click at [314, 90] on span at bounding box center [307, 88] width 36 height 36
click at [325, 125] on button "show sentence" at bounding box center [330, 128] width 43 height 19
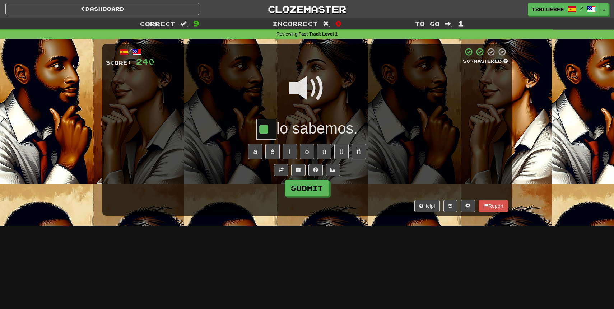
type input "**"
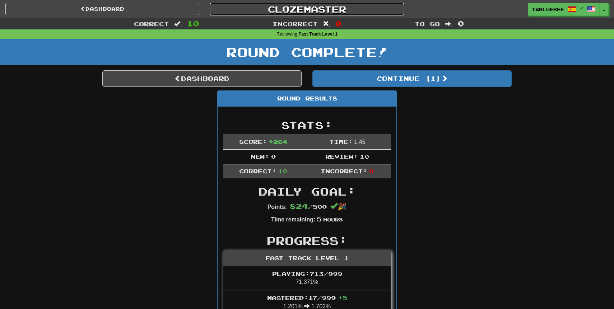
click at [296, 11] on link "Clozemaster" at bounding box center [307, 9] width 194 height 13
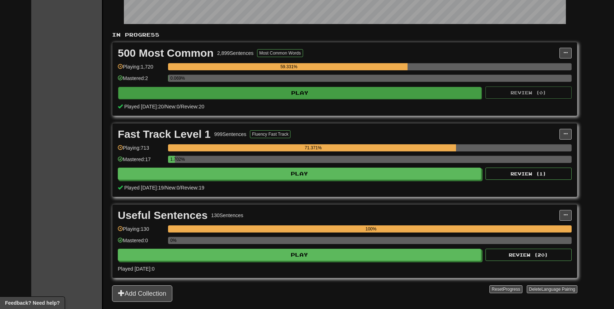
scroll to position [123, 0]
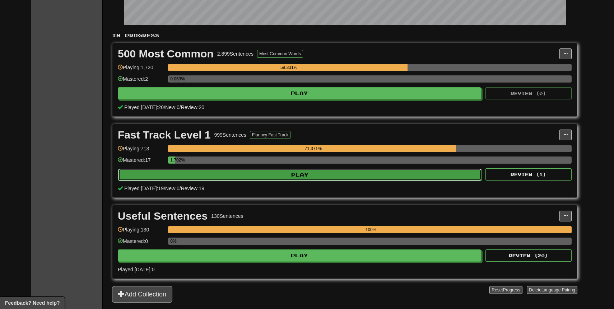
click at [300, 172] on button "Play" at bounding box center [299, 175] width 363 height 12
select select "**"
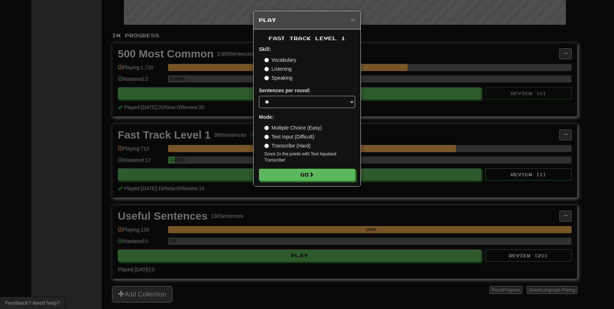
click at [382, 173] on div "× Play Fast Track Level 1 Skill: Vocabulary Listening Speaking Sentences per ro…" at bounding box center [307, 154] width 614 height 309
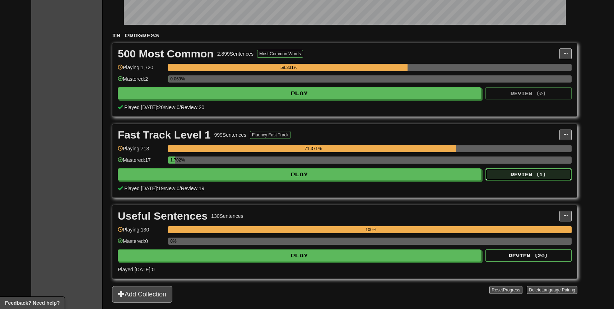
click at [500, 172] on button "Review ( 1 )" at bounding box center [528, 174] width 86 height 12
select select "**"
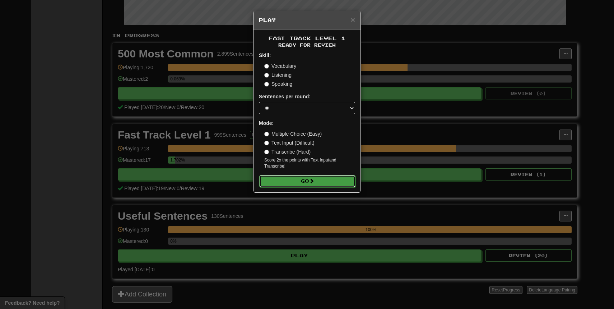
click at [326, 183] on button "Go" at bounding box center [307, 181] width 96 height 12
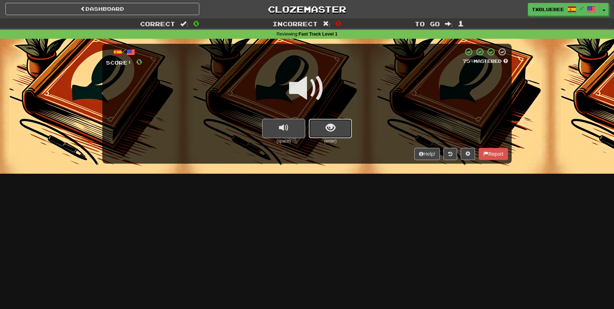
click at [326, 132] on span "show sentence" at bounding box center [331, 128] width 10 height 10
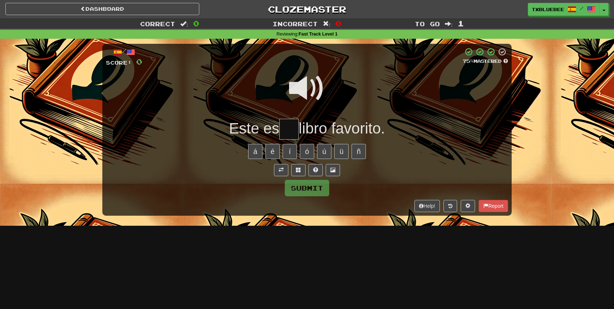
click at [288, 122] on input "text" at bounding box center [288, 129] width 19 height 21
type input "**"
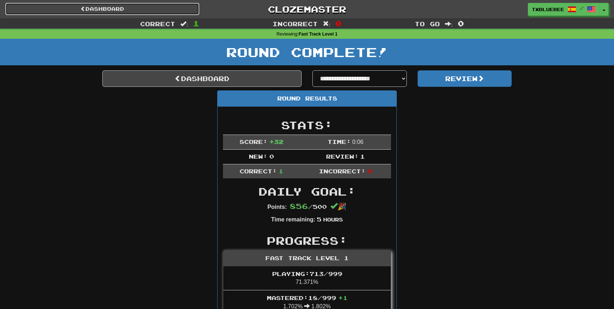
click at [190, 5] on link "Dashboard" at bounding box center [102, 9] width 194 height 12
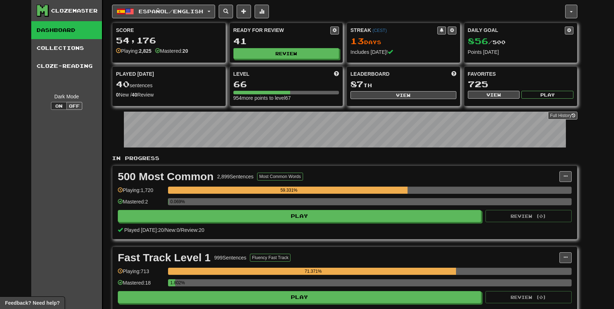
scroll to position [82, 0]
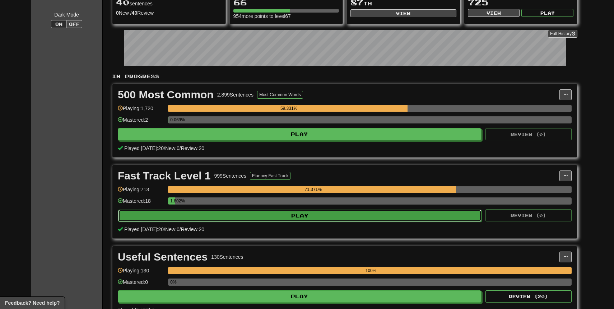
click at [426, 215] on button "Play" at bounding box center [299, 216] width 363 height 12
select select "**"
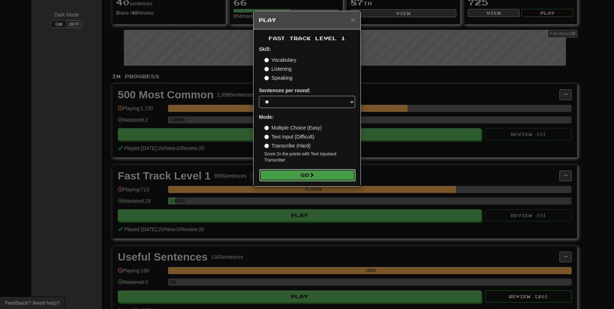
click at [343, 172] on button "Go" at bounding box center [307, 175] width 96 height 12
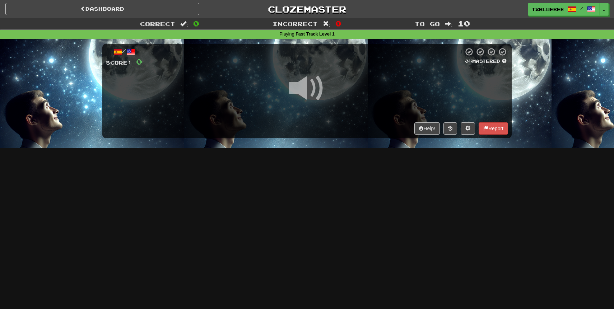
click at [312, 84] on span at bounding box center [307, 88] width 36 height 36
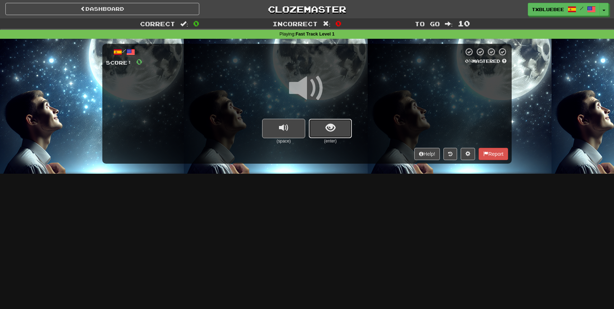
click at [326, 126] on span "show sentence" at bounding box center [331, 128] width 10 height 10
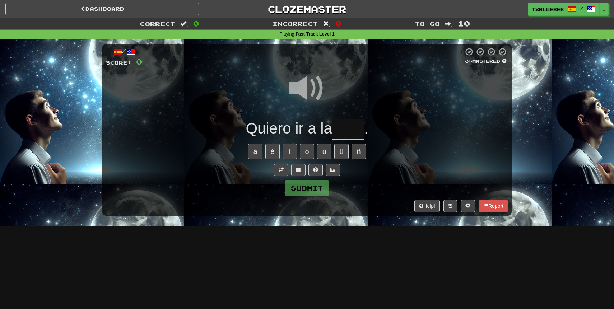
click at [340, 125] on input "text" at bounding box center [348, 129] width 32 height 21
type input "****"
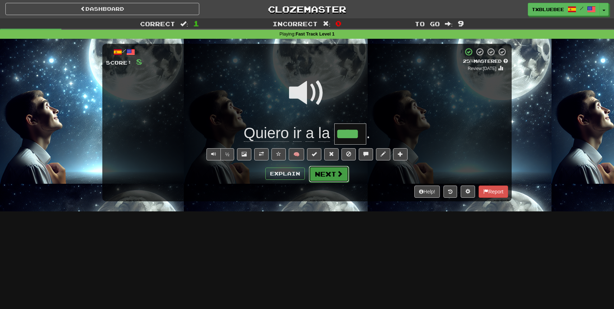
click at [331, 171] on button "Next" at bounding box center [329, 174] width 40 height 17
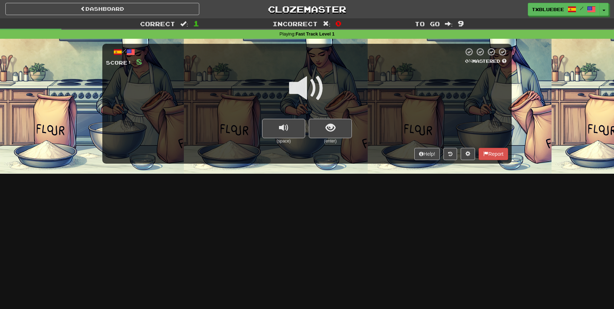
click at [309, 80] on span at bounding box center [307, 88] width 36 height 36
click at [329, 123] on span "show sentence" at bounding box center [331, 128] width 10 height 10
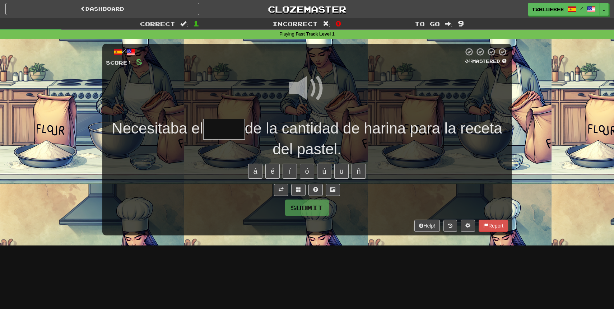
click at [306, 88] on span at bounding box center [307, 88] width 36 height 36
click at [227, 131] on input "text" at bounding box center [224, 129] width 42 height 21
click at [306, 86] on span at bounding box center [307, 88] width 36 height 36
click at [225, 129] on input "text" at bounding box center [224, 129] width 42 height 21
type input "*"
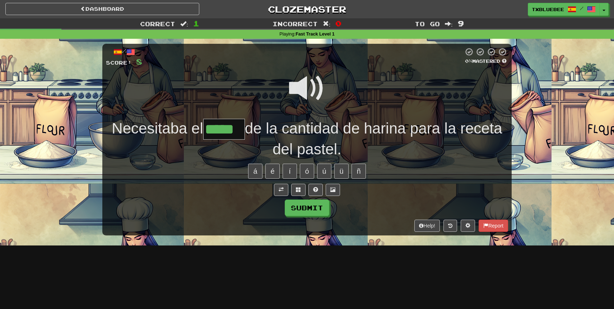
type input "*****"
click at [308, 82] on span at bounding box center [307, 88] width 36 height 36
click at [315, 209] on button "Submit" at bounding box center [307, 208] width 45 height 17
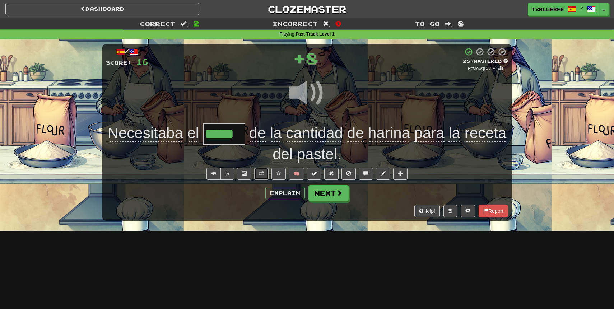
click at [258, 174] on button at bounding box center [261, 174] width 14 height 12
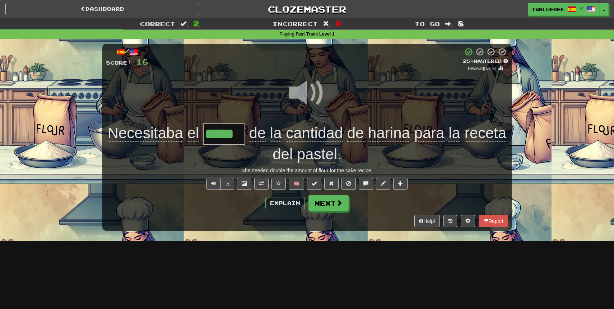
click at [306, 97] on span at bounding box center [307, 93] width 36 height 36
click at [316, 132] on span "cantidad" at bounding box center [314, 133] width 57 height 17
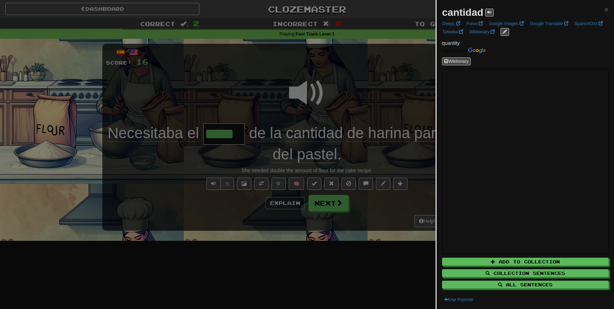
click at [364, 92] on div at bounding box center [307, 154] width 614 height 309
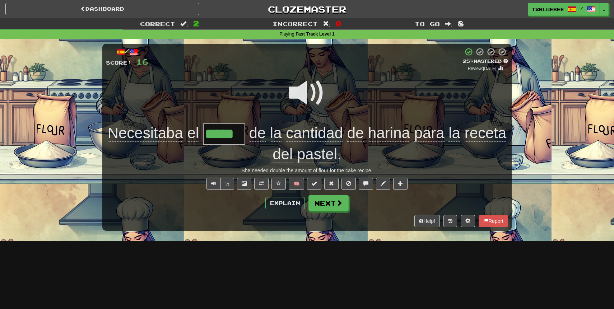
click at [304, 103] on span at bounding box center [307, 93] width 36 height 36
click at [331, 205] on button "Next" at bounding box center [329, 203] width 40 height 17
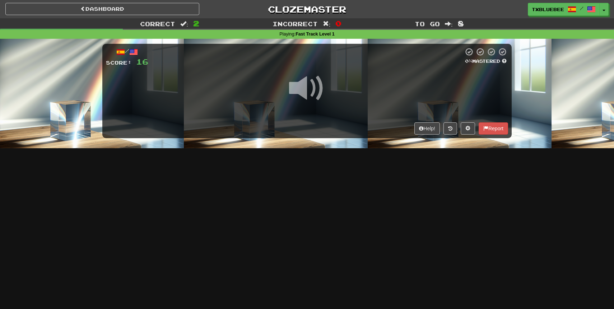
click at [317, 94] on span at bounding box center [307, 88] width 36 height 36
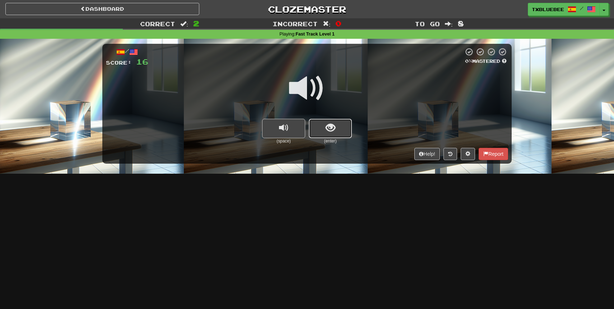
click at [332, 135] on button "show sentence" at bounding box center [330, 128] width 43 height 19
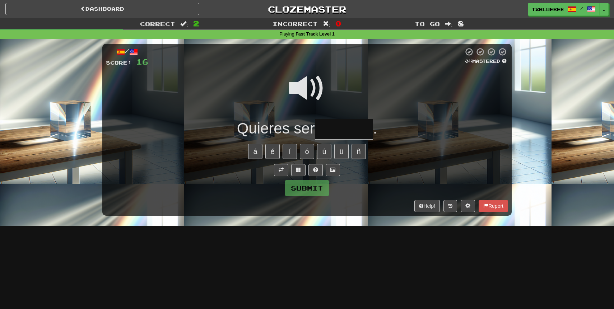
click at [302, 99] on span at bounding box center [307, 88] width 36 height 36
click at [334, 127] on input "text" at bounding box center [344, 129] width 58 height 21
click at [315, 98] on span at bounding box center [307, 88] width 36 height 36
click at [341, 130] on input "text" at bounding box center [344, 129] width 58 height 21
type input "*******"
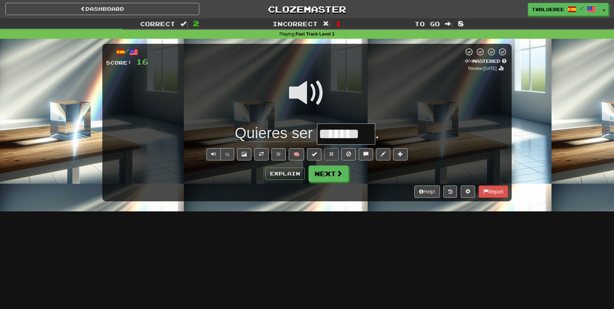
click at [302, 91] on span at bounding box center [307, 93] width 36 height 36
click at [266, 150] on button at bounding box center [261, 154] width 14 height 12
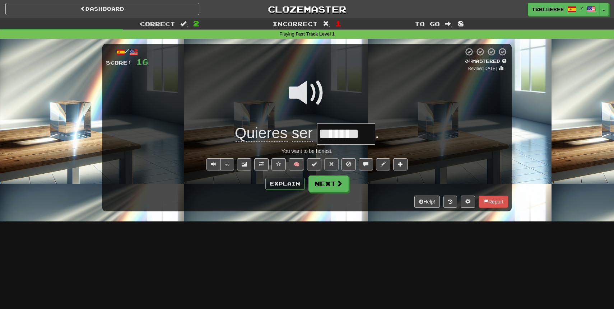
click at [304, 90] on span at bounding box center [307, 93] width 36 height 36
click at [322, 186] on button "Next" at bounding box center [329, 184] width 40 height 17
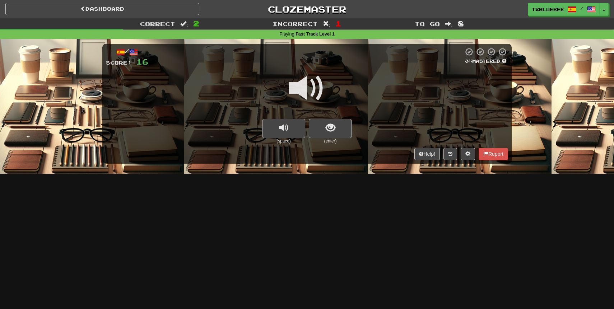
click at [314, 95] on span at bounding box center [307, 88] width 36 height 36
click at [332, 129] on span "show sentence" at bounding box center [331, 128] width 10 height 10
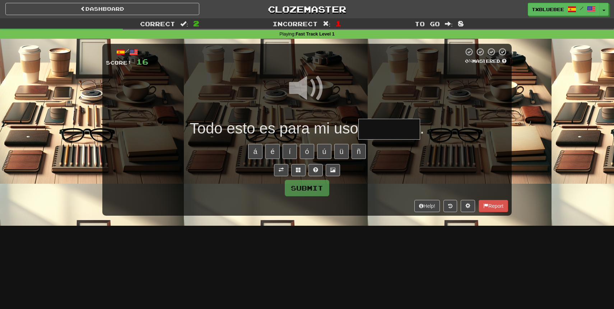
click at [308, 92] on span at bounding box center [307, 88] width 36 height 36
click at [392, 129] on input "text" at bounding box center [389, 129] width 62 height 21
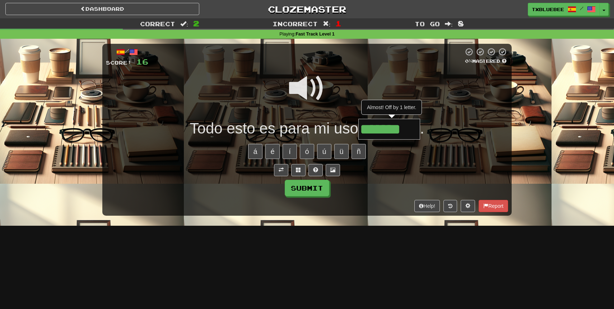
type input "********"
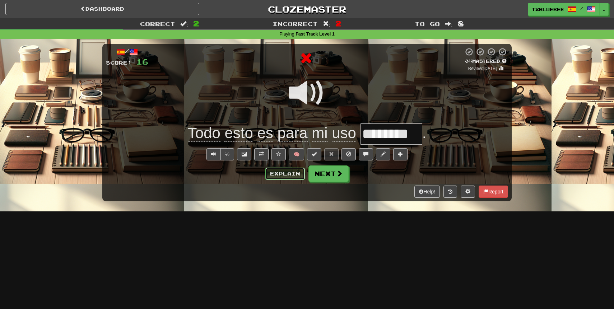
click at [297, 176] on button "Explain" at bounding box center [284, 174] width 39 height 12
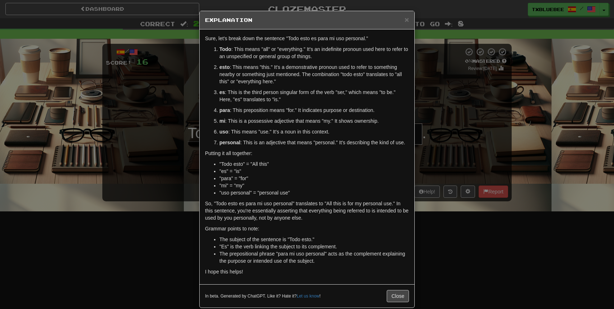
click at [436, 93] on div "× Explanation Sure, let's break down the sentence "Todo esto es para mi uso per…" at bounding box center [307, 154] width 614 height 309
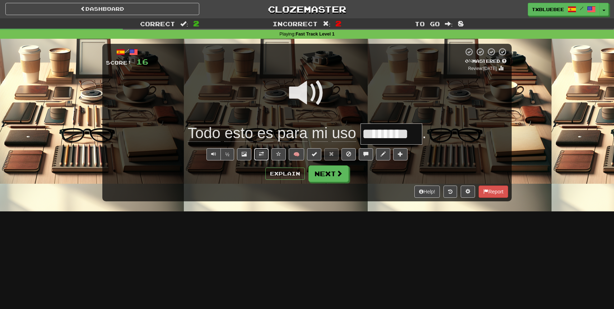
click at [263, 154] on span at bounding box center [261, 154] width 5 height 5
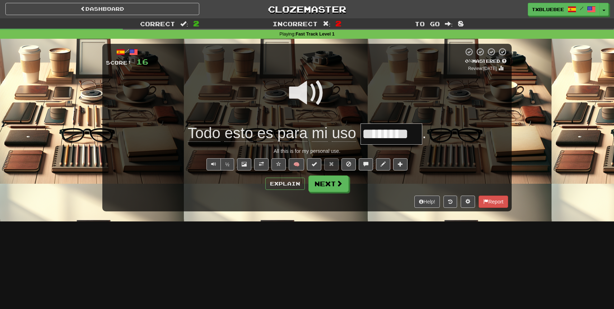
click at [307, 93] on span at bounding box center [307, 93] width 36 height 36
click at [303, 98] on span at bounding box center [307, 93] width 36 height 36
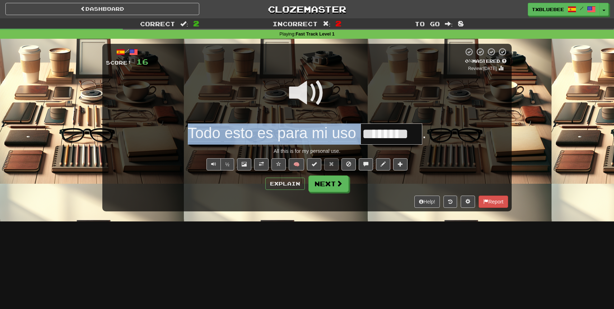
drag, startPoint x: 183, startPoint y: 139, endPoint x: 384, endPoint y: 135, distance: 201.1
click at [384, 135] on div "Todo esto es para mi uso ******** ." at bounding box center [307, 134] width 402 height 21
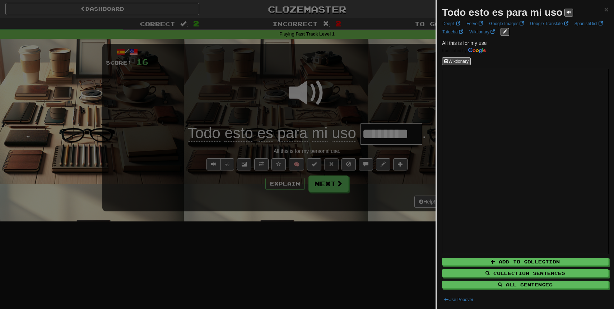
click at [291, 116] on div at bounding box center [307, 154] width 614 height 309
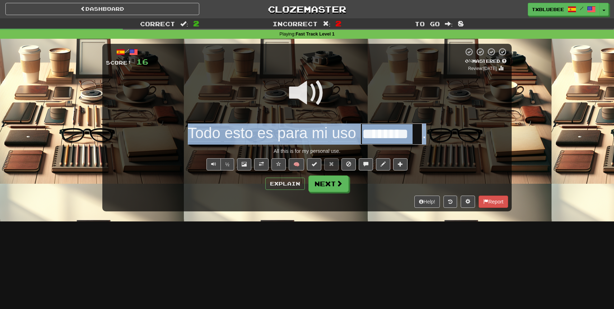
drag, startPoint x: 186, startPoint y: 134, endPoint x: 428, endPoint y: 134, distance: 242.0
click at [428, 134] on div "Todo esto es para mi uso ******** ." at bounding box center [307, 134] width 402 height 21
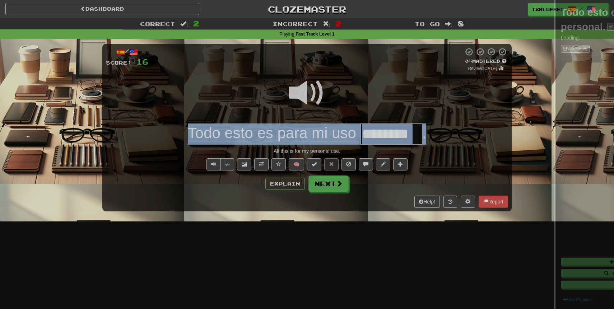
copy div "Todo esto es para mi uso ."
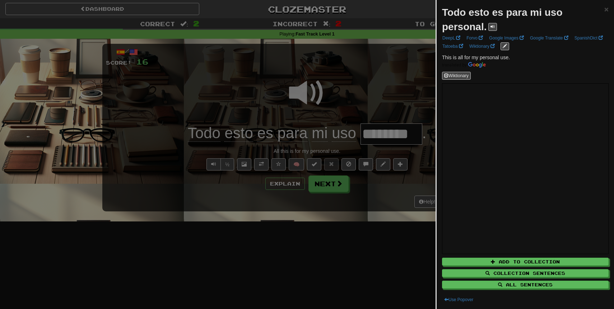
click at [337, 74] on div at bounding box center [307, 154] width 614 height 309
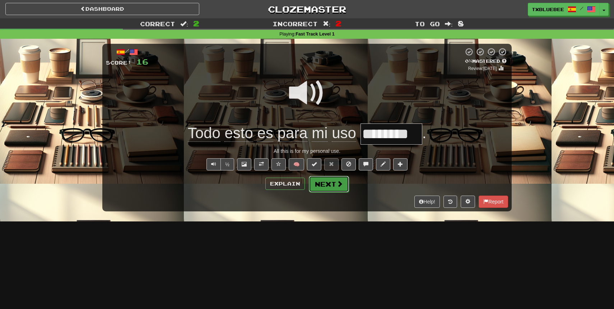
click at [325, 182] on button "Next" at bounding box center [329, 184] width 40 height 17
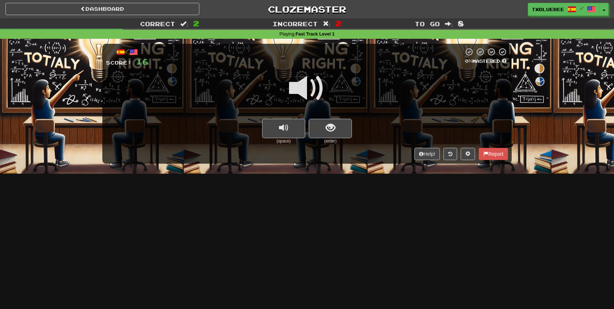
click at [313, 89] on span at bounding box center [307, 88] width 36 height 36
click at [308, 87] on span at bounding box center [307, 88] width 36 height 36
click at [314, 92] on span at bounding box center [307, 88] width 36 height 36
click at [313, 97] on span at bounding box center [307, 88] width 36 height 36
click at [331, 127] on span "show sentence" at bounding box center [331, 128] width 10 height 10
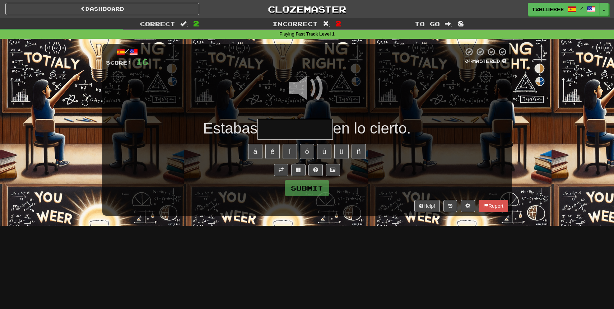
click at [308, 85] on span at bounding box center [307, 88] width 36 height 36
click at [292, 134] on input "text" at bounding box center [294, 129] width 75 height 21
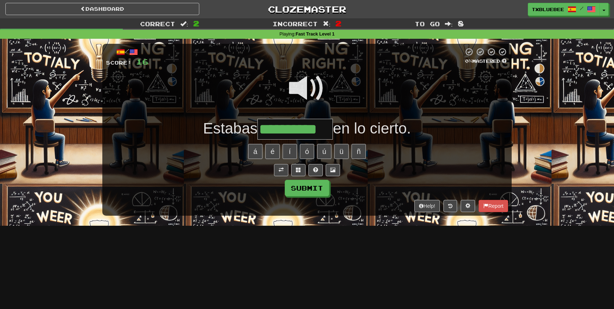
type input "**********"
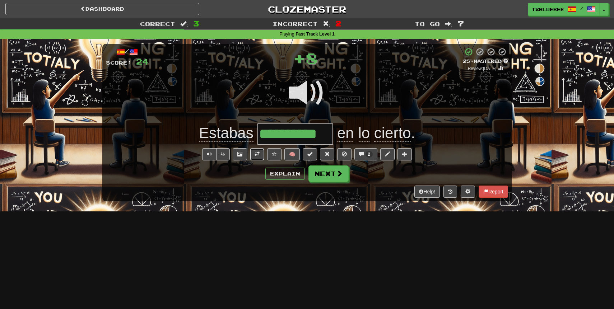
click at [256, 155] on span at bounding box center [257, 154] width 5 height 5
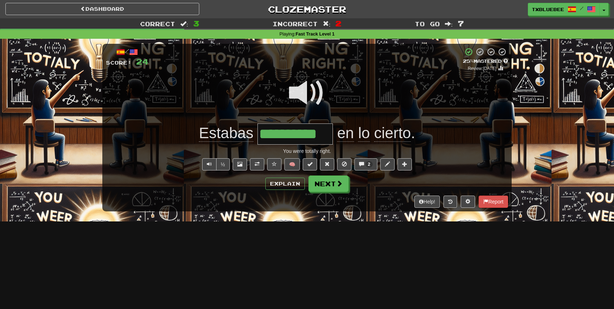
click at [302, 100] on span at bounding box center [307, 93] width 36 height 36
click at [303, 99] on span at bounding box center [307, 93] width 36 height 36
click at [325, 180] on button "Next" at bounding box center [329, 184] width 40 height 17
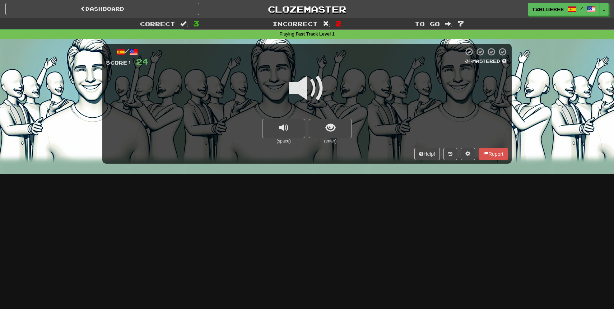
click at [311, 95] on span at bounding box center [307, 88] width 36 height 36
click at [326, 123] on span "show sentence" at bounding box center [331, 128] width 10 height 10
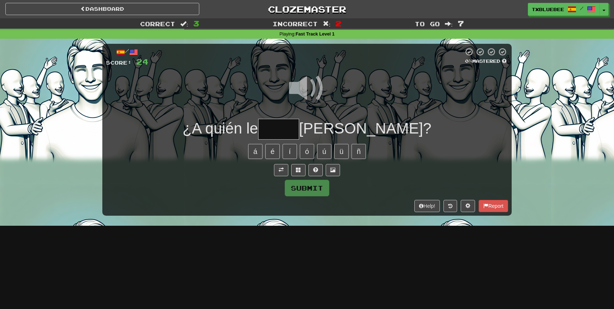
click at [299, 128] on input "text" at bounding box center [278, 129] width 41 height 21
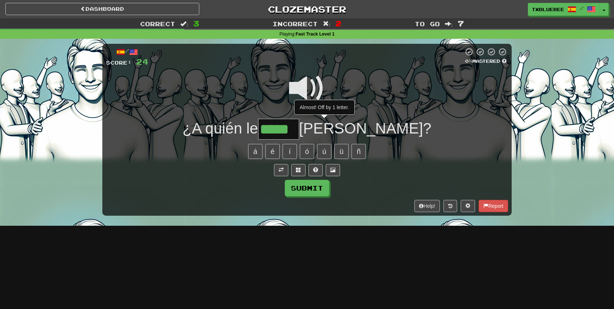
type input "*****"
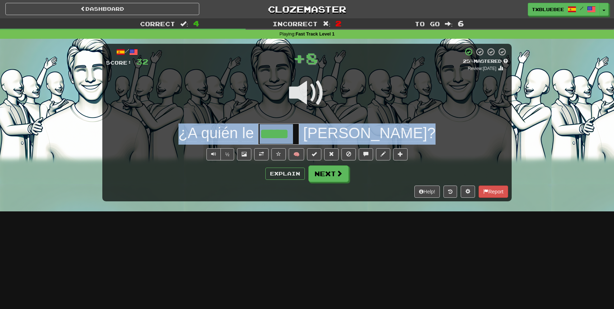
drag, startPoint x: 223, startPoint y: 135, endPoint x: 438, endPoint y: 127, distance: 215.6
click at [438, 127] on div "¿A quién le ***** [PERSON_NAME] ?" at bounding box center [307, 134] width 402 height 21
copy div "¿A quién le [PERSON_NAME] ?"
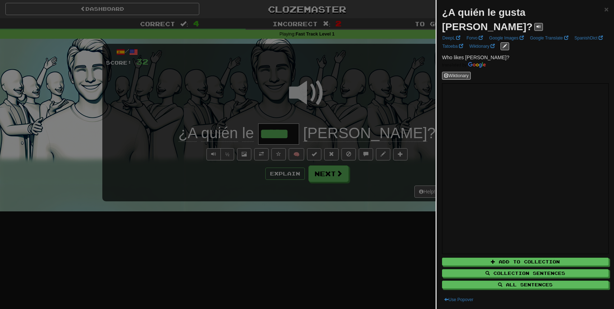
click at [318, 201] on div at bounding box center [307, 154] width 614 height 309
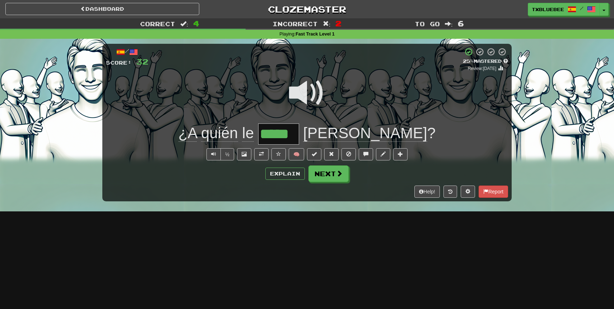
click at [329, 183] on div "/ Score: 32 + 8 25 % Mastered Review: [DATE] ¿A quién le ***** [PERSON_NAME] ? …" at bounding box center [306, 122] width 409 height 157
click at [332, 177] on button "Next" at bounding box center [329, 174] width 40 height 17
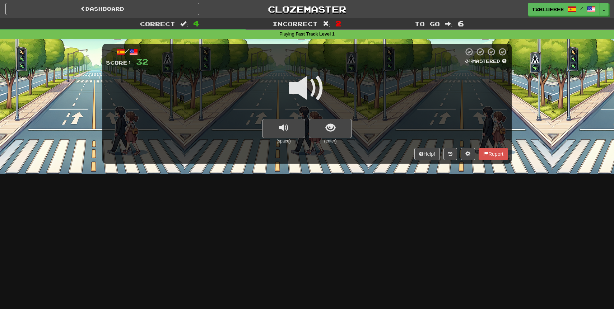
click at [314, 87] on span at bounding box center [307, 88] width 36 height 36
click at [317, 85] on span at bounding box center [307, 88] width 36 height 36
click at [329, 123] on span "show sentence" at bounding box center [331, 128] width 10 height 10
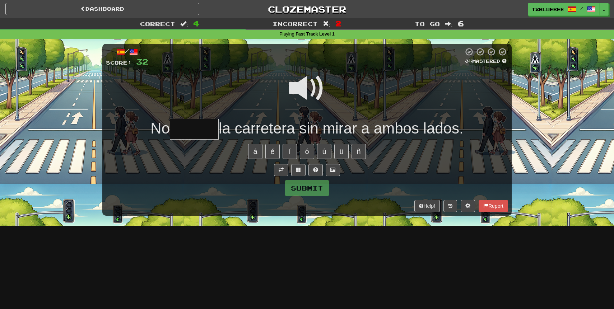
click at [310, 83] on span at bounding box center [307, 88] width 36 height 36
click at [196, 130] on input "text" at bounding box center [194, 129] width 49 height 21
click at [309, 80] on span at bounding box center [307, 88] width 36 height 36
click at [210, 128] on input "***" at bounding box center [194, 129] width 49 height 21
click at [293, 87] on span at bounding box center [307, 88] width 36 height 36
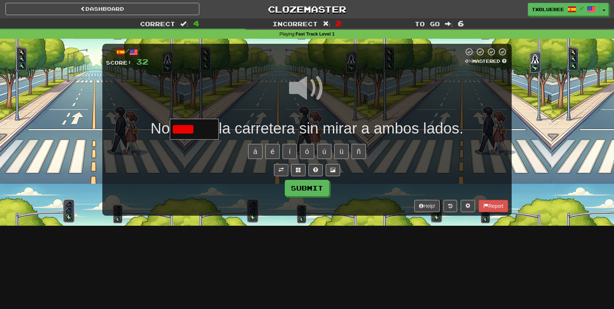
click at [206, 130] on input "****" at bounding box center [194, 129] width 49 height 21
type input "******"
click at [308, 88] on span at bounding box center [307, 88] width 36 height 36
click at [308, 184] on button "Submit" at bounding box center [307, 188] width 45 height 17
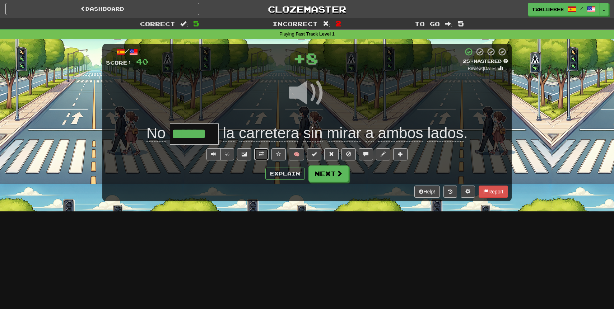
click at [265, 151] on button at bounding box center [261, 154] width 14 height 12
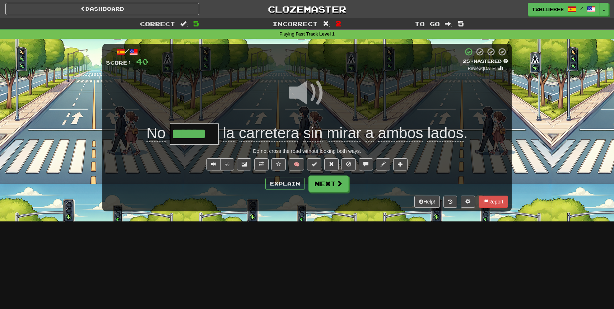
click at [301, 99] on span at bounding box center [307, 93] width 36 height 36
click at [298, 100] on span at bounding box center [307, 93] width 36 height 36
click at [281, 138] on span "carretera" at bounding box center [269, 133] width 60 height 17
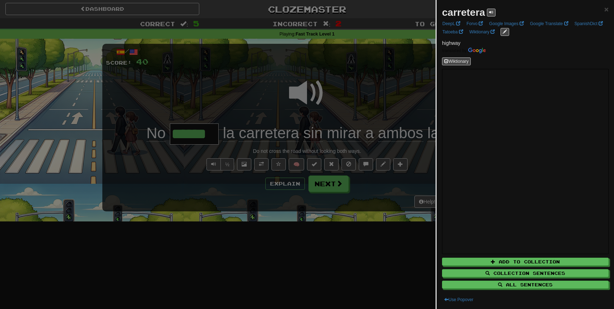
click at [341, 99] on div at bounding box center [307, 154] width 614 height 309
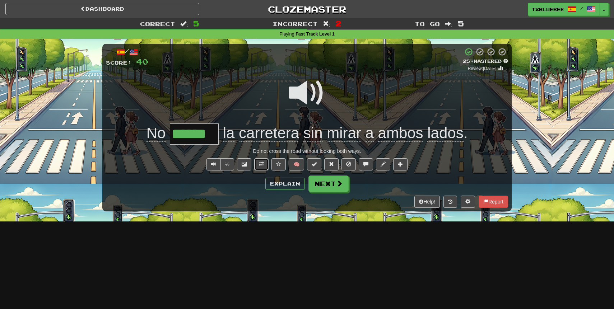
click at [262, 168] on button at bounding box center [261, 164] width 14 height 12
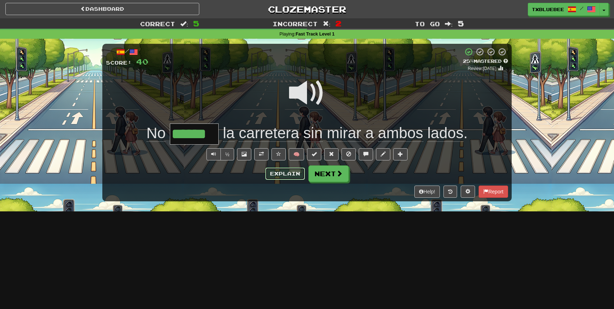
click at [283, 173] on button "Explain" at bounding box center [284, 174] width 39 height 12
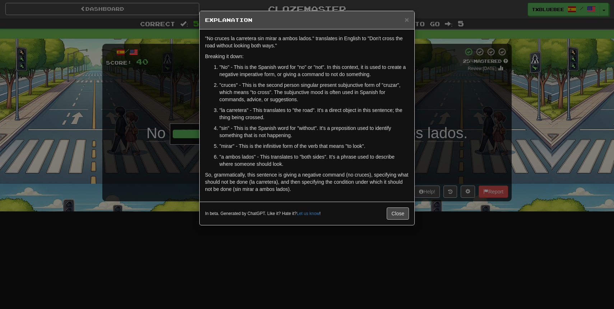
click at [199, 235] on div "× Explanation "No cruces la carretera sin mirar a ambos lados." translates in E…" at bounding box center [307, 154] width 614 height 309
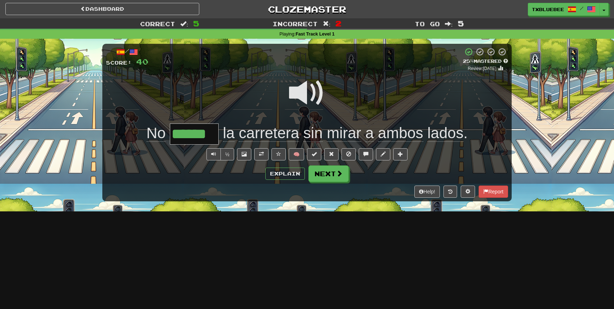
click at [308, 91] on span at bounding box center [307, 93] width 36 height 36
click at [283, 172] on button "Explain" at bounding box center [284, 174] width 39 height 12
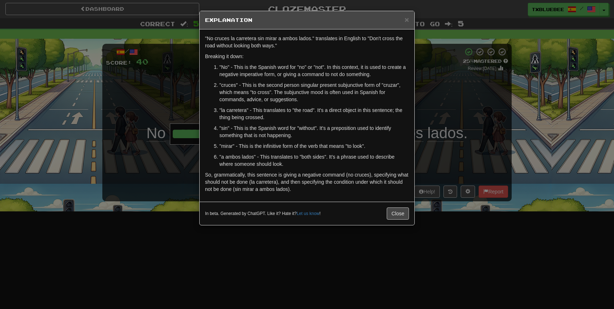
click at [433, 105] on div "× Explanation "No cruces la carretera sin mirar a ambos lados." translates in E…" at bounding box center [307, 154] width 614 height 309
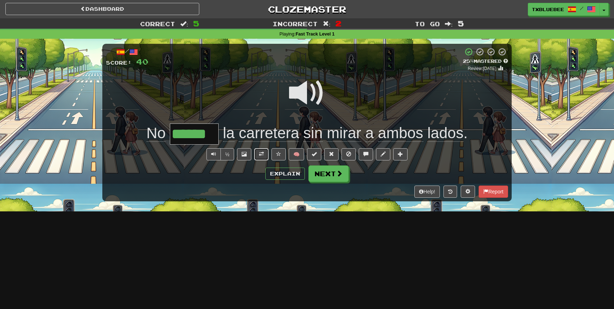
click at [264, 156] on span at bounding box center [261, 154] width 5 height 5
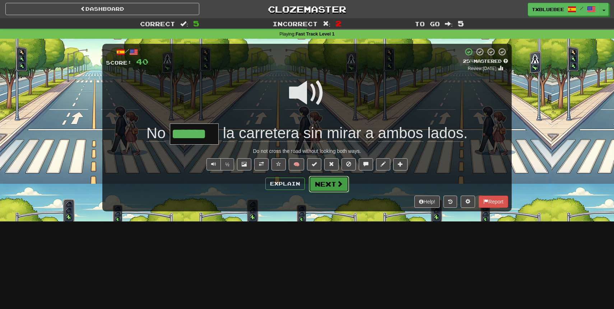
click at [329, 188] on button "Next" at bounding box center [329, 184] width 40 height 17
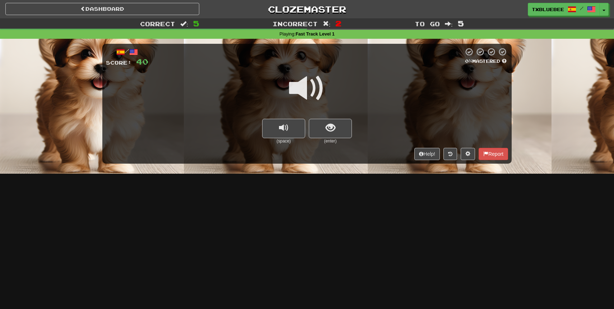
click at [315, 88] on span at bounding box center [307, 88] width 36 height 36
click at [324, 117] on div at bounding box center [307, 92] width 402 height 51
click at [323, 129] on button "show sentence" at bounding box center [330, 128] width 43 height 19
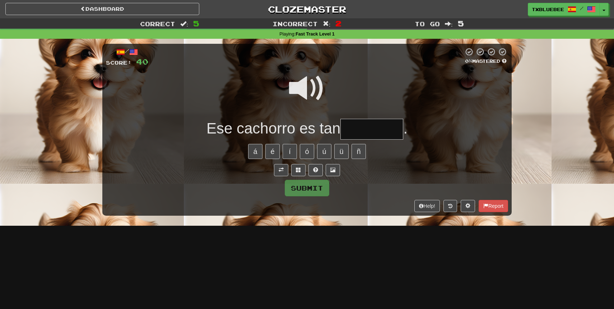
click at [314, 94] on span at bounding box center [307, 88] width 36 height 36
click at [353, 127] on input "text" at bounding box center [371, 129] width 63 height 21
type input "********"
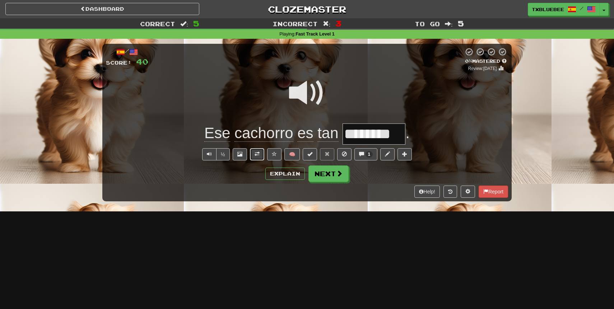
click at [252, 157] on button at bounding box center [257, 154] width 14 height 12
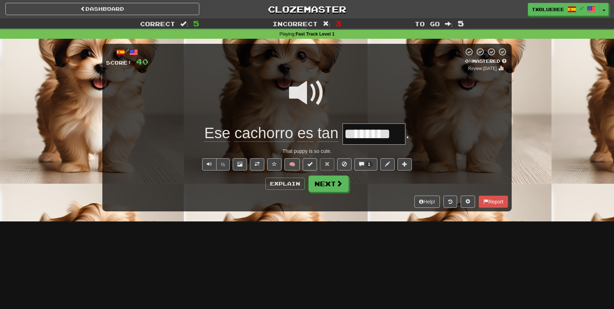
click at [302, 98] on span at bounding box center [307, 93] width 36 height 36
click at [327, 178] on button "Next" at bounding box center [329, 184] width 40 height 17
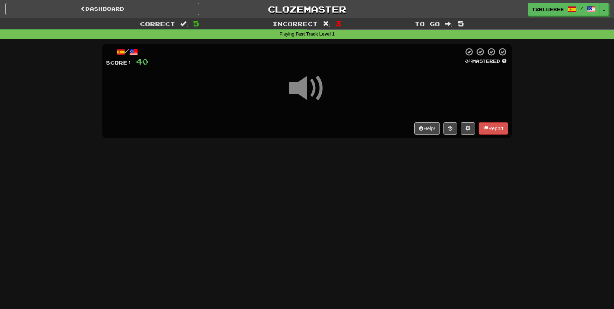
click at [308, 85] on span at bounding box center [307, 88] width 36 height 36
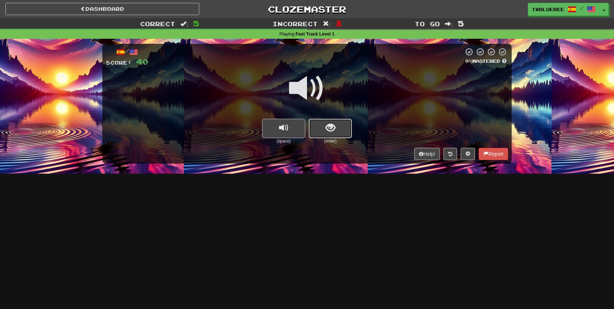
click at [328, 132] on span "show sentence" at bounding box center [331, 128] width 10 height 10
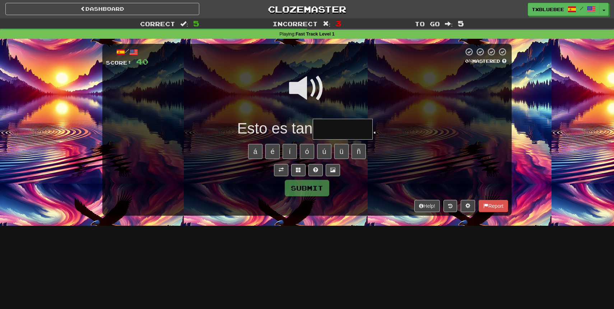
click at [336, 130] on input "text" at bounding box center [343, 129] width 60 height 21
click at [320, 87] on span at bounding box center [307, 88] width 36 height 36
click at [353, 133] on input "*****" at bounding box center [343, 129] width 60 height 21
type input "*********"
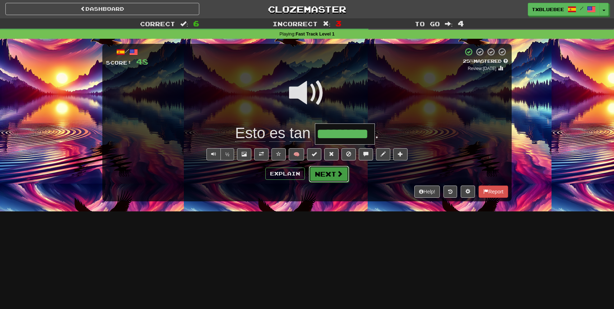
click at [337, 175] on span at bounding box center [339, 174] width 6 height 6
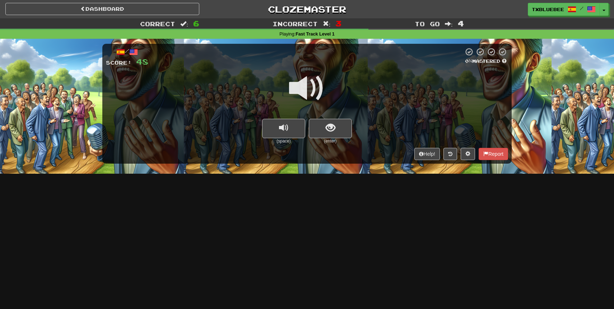
click at [306, 96] on span at bounding box center [307, 88] width 36 height 36
click at [323, 124] on button "show sentence" at bounding box center [330, 128] width 43 height 19
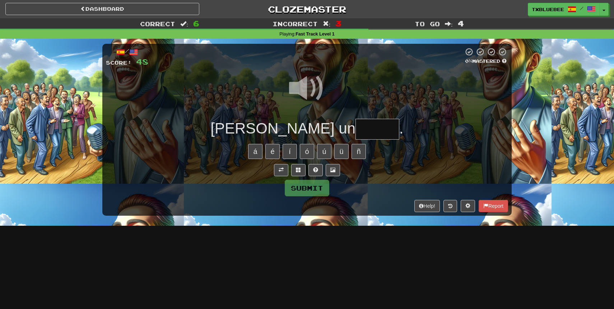
click at [355, 127] on input "text" at bounding box center [377, 129] width 44 height 21
type input "******"
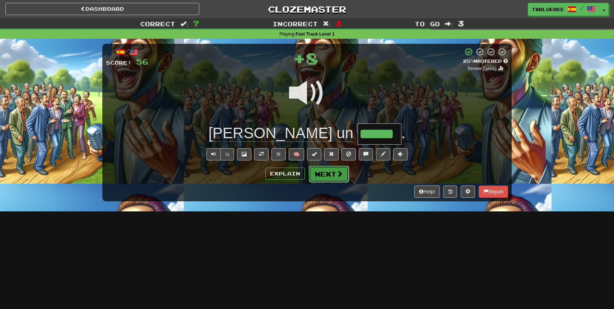
click at [328, 172] on button "Next" at bounding box center [329, 174] width 40 height 17
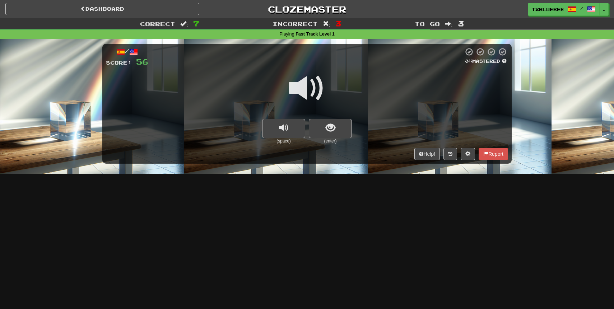
click at [312, 100] on span at bounding box center [307, 88] width 36 height 36
click at [316, 85] on span at bounding box center [307, 88] width 36 height 36
click at [316, 88] on span at bounding box center [307, 88] width 36 height 36
click at [333, 135] on button "show sentence" at bounding box center [330, 128] width 43 height 19
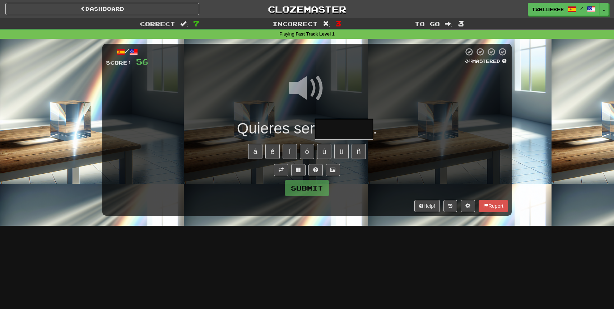
click at [309, 93] on span at bounding box center [307, 88] width 36 height 36
click at [335, 133] on input "text" at bounding box center [344, 129] width 58 height 21
type input "*******"
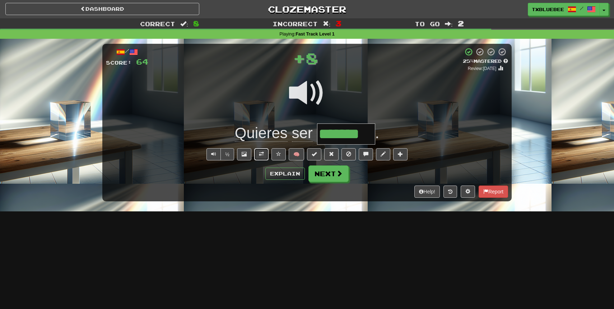
click at [266, 156] on button at bounding box center [261, 154] width 14 height 12
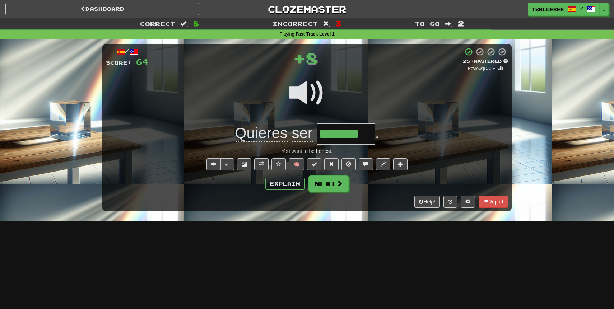
click at [308, 102] on span at bounding box center [307, 93] width 36 height 36
click at [329, 181] on button "Next" at bounding box center [329, 184] width 40 height 17
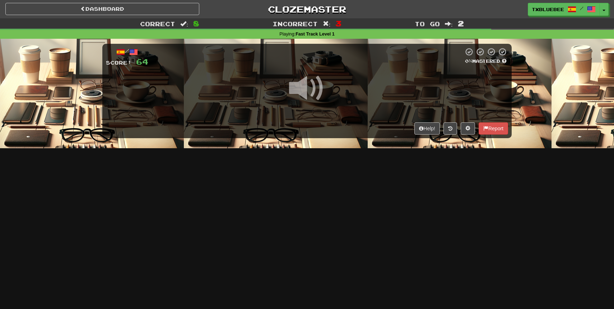
click at [311, 92] on span at bounding box center [307, 88] width 36 height 36
click at [318, 98] on span at bounding box center [307, 88] width 36 height 36
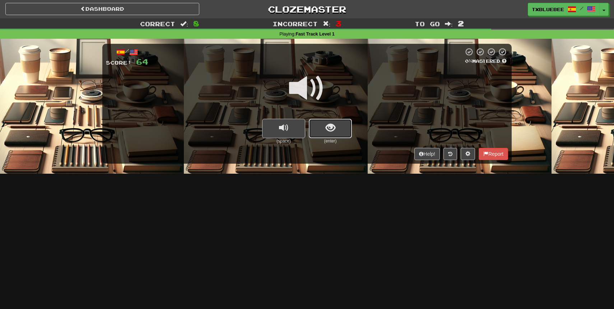
click at [345, 132] on button "show sentence" at bounding box center [330, 128] width 43 height 19
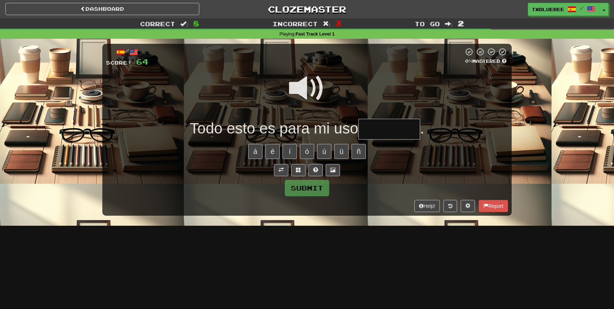
click at [372, 131] on input "text" at bounding box center [389, 129] width 62 height 21
type input "********"
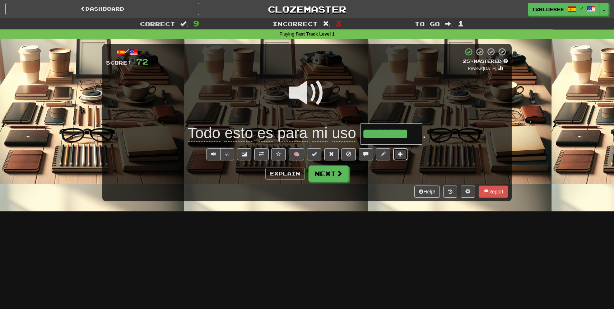
click at [395, 152] on button at bounding box center [400, 154] width 14 height 12
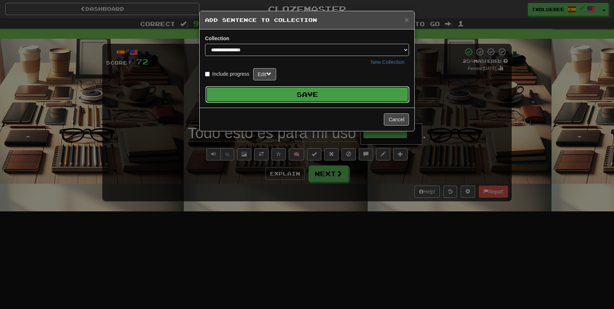
click at [301, 95] on button "Save" at bounding box center [307, 94] width 204 height 17
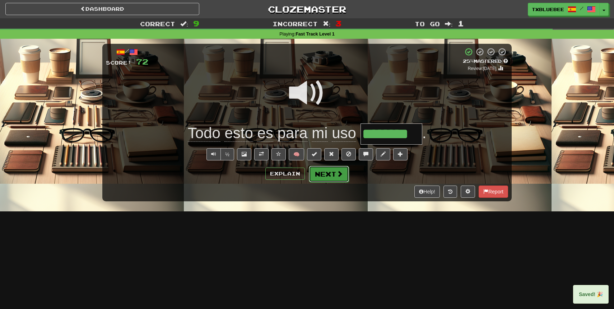
click at [326, 181] on button "Next" at bounding box center [329, 174] width 40 height 17
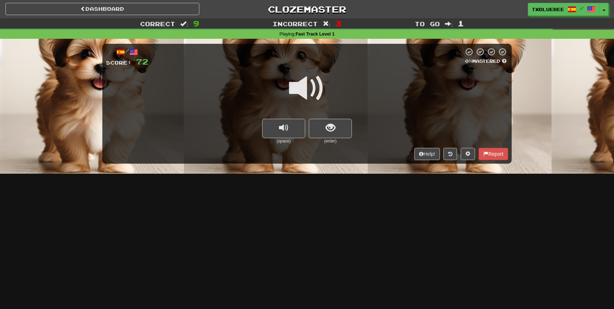
click at [316, 91] on span at bounding box center [307, 88] width 36 height 36
click at [336, 128] on button "show sentence" at bounding box center [330, 128] width 43 height 19
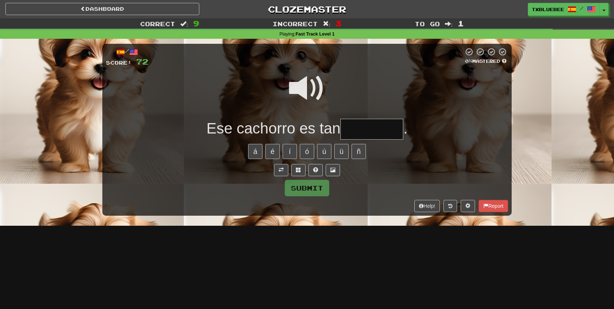
click at [315, 93] on span at bounding box center [307, 88] width 36 height 36
click at [354, 128] on input "text" at bounding box center [371, 129] width 63 height 21
type input "********"
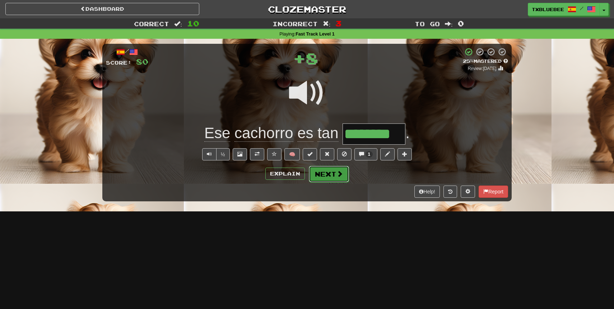
click at [339, 179] on button "Next" at bounding box center [329, 174] width 40 height 17
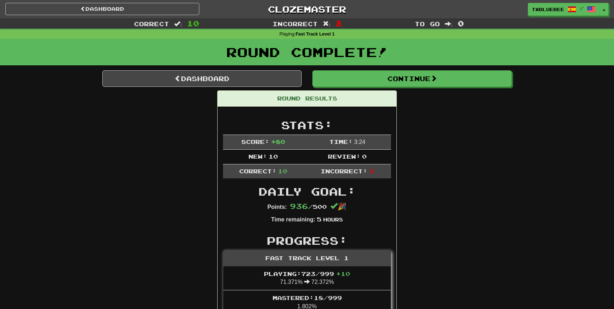
scroll to position [2, 0]
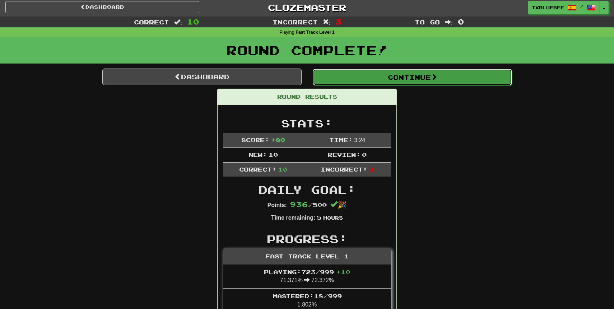
click at [410, 72] on button "Continue" at bounding box center [412, 77] width 199 height 17
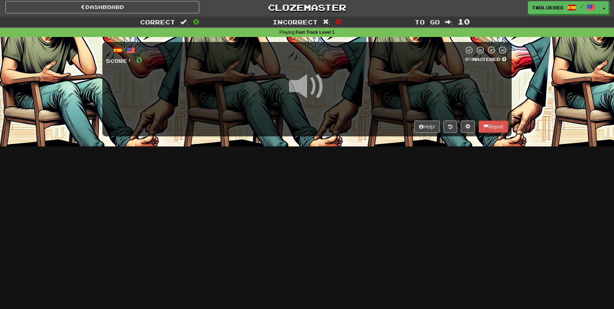
click at [313, 90] on span at bounding box center [307, 87] width 36 height 36
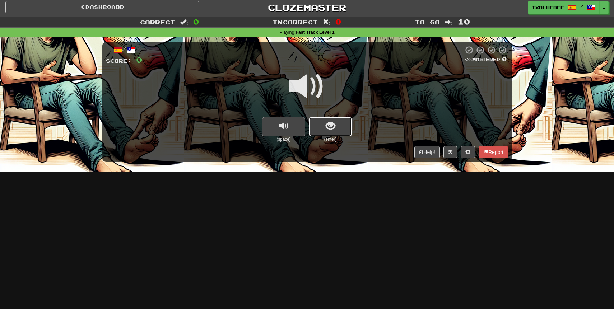
click at [338, 130] on button "show sentence" at bounding box center [330, 126] width 43 height 19
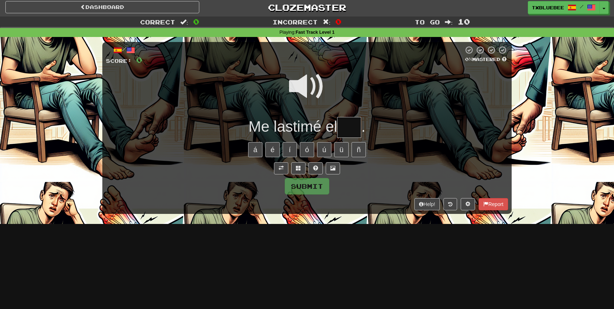
click at [309, 85] on span at bounding box center [307, 87] width 36 height 36
click at [354, 130] on input "text" at bounding box center [349, 127] width 24 height 21
type input "***"
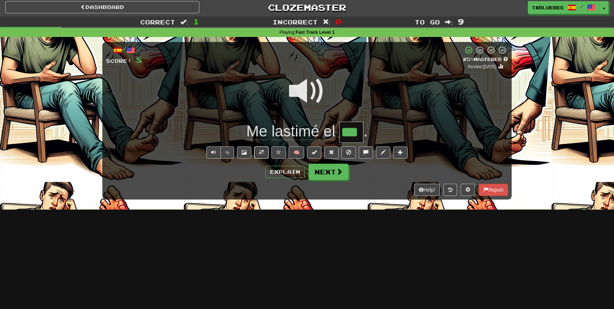
click at [265, 152] on button at bounding box center [261, 152] width 14 height 12
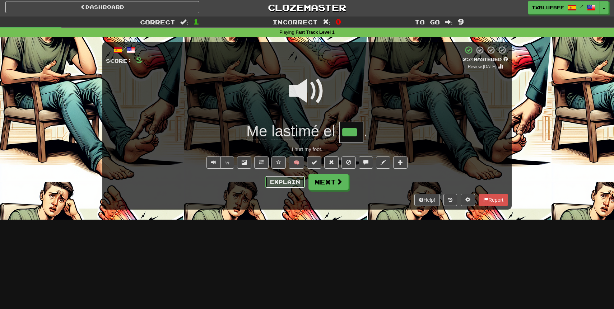
click at [279, 179] on button "Explain" at bounding box center [284, 182] width 39 height 12
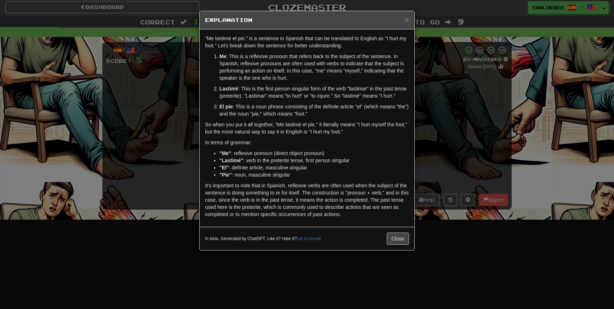
click at [429, 101] on div "× Explanation "Me lastimé el pie." is a sentence in Spanish that can be transla…" at bounding box center [307, 154] width 614 height 309
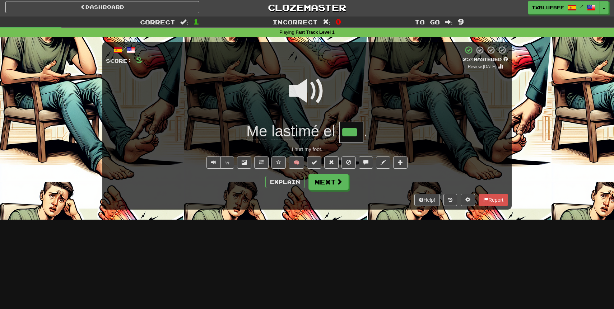
click at [302, 103] on span at bounding box center [307, 91] width 36 height 36
click at [330, 186] on button "Next" at bounding box center [329, 182] width 40 height 17
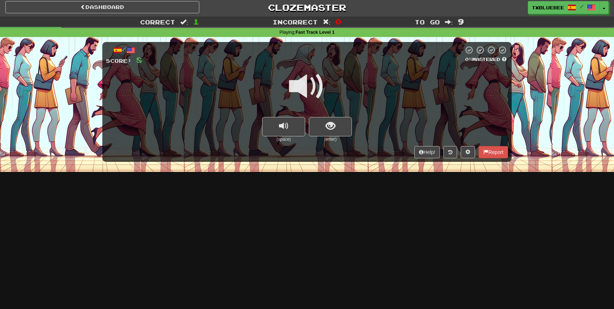
click at [305, 87] on span at bounding box center [307, 87] width 36 height 36
click at [335, 124] on button "show sentence" at bounding box center [330, 126] width 43 height 19
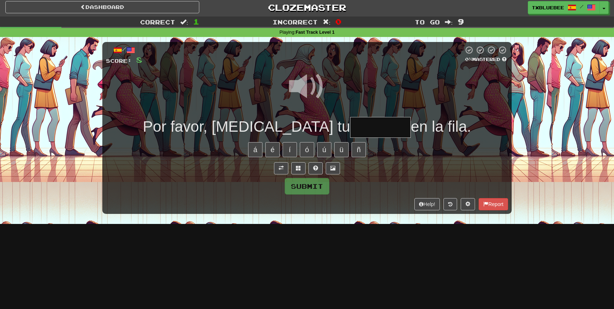
click at [350, 122] on input "text" at bounding box center [380, 127] width 61 height 21
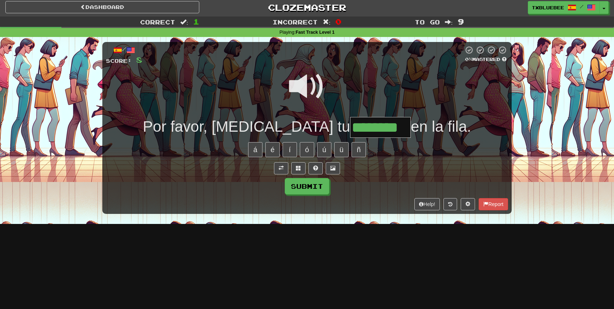
type input "********"
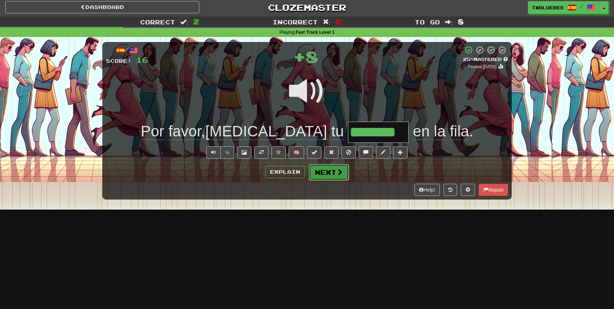
click at [328, 171] on button "Next" at bounding box center [329, 172] width 40 height 17
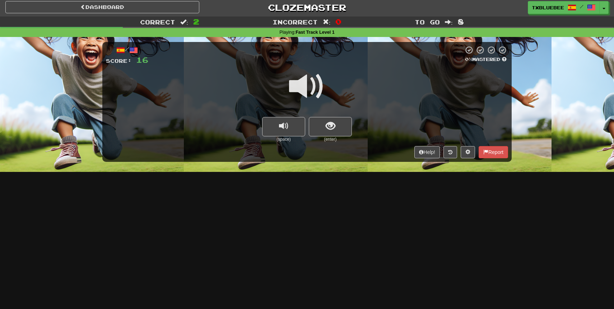
click at [301, 79] on span at bounding box center [307, 87] width 36 height 36
click at [317, 123] on button "show sentence" at bounding box center [330, 126] width 43 height 19
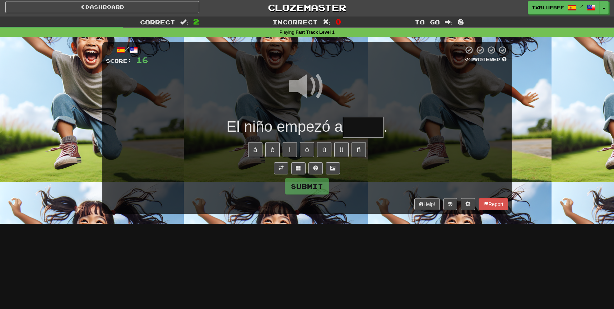
click at [309, 92] on span at bounding box center [307, 87] width 36 height 36
click at [362, 128] on input "text" at bounding box center [363, 127] width 41 height 21
type input "******"
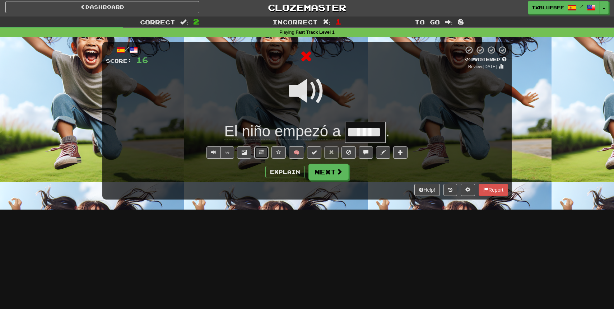
click at [261, 151] on span at bounding box center [261, 152] width 5 height 5
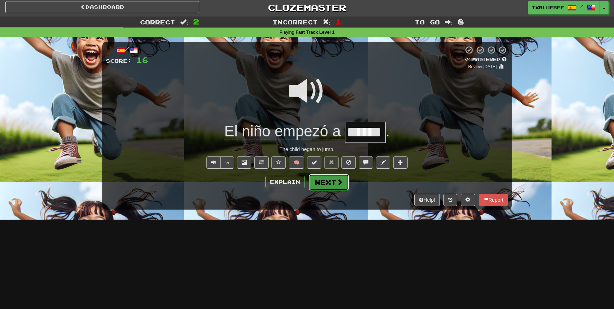
click at [328, 181] on button "Next" at bounding box center [329, 182] width 40 height 17
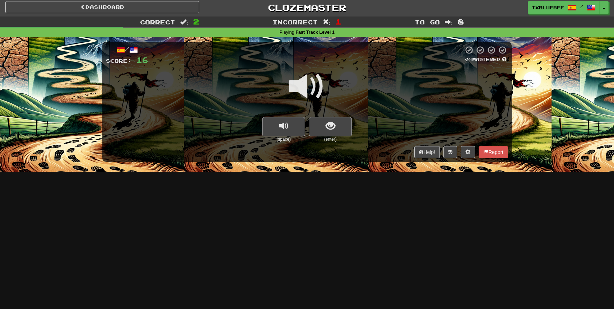
click at [320, 85] on span at bounding box center [307, 87] width 36 height 36
click at [346, 121] on button "show sentence" at bounding box center [330, 126] width 43 height 19
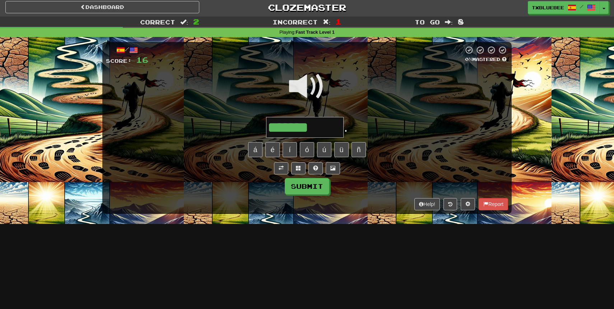
click at [312, 91] on span at bounding box center [307, 87] width 36 height 36
click at [331, 128] on input "*******" at bounding box center [305, 127] width 78 height 21
type input "**********"
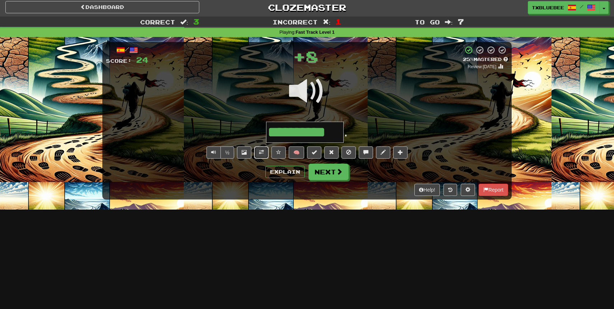
click at [264, 153] on span at bounding box center [261, 152] width 5 height 5
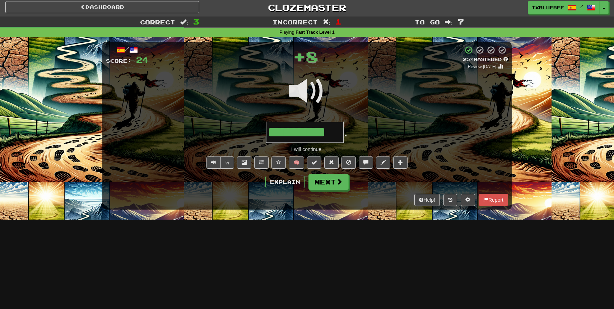
click at [318, 84] on span at bounding box center [307, 91] width 36 height 36
click at [328, 185] on button "Next" at bounding box center [329, 182] width 40 height 17
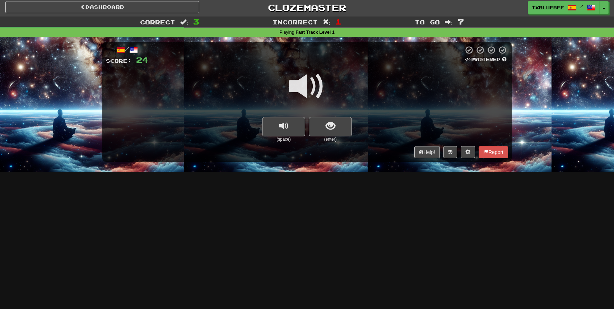
click at [314, 90] on span at bounding box center [307, 87] width 36 height 36
click at [334, 129] on span "show sentence" at bounding box center [331, 126] width 10 height 10
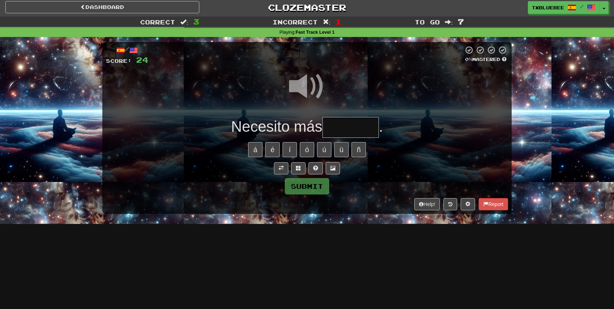
click at [344, 124] on input "text" at bounding box center [350, 127] width 56 height 21
click at [322, 95] on span at bounding box center [307, 87] width 36 height 36
click at [349, 132] on input "text" at bounding box center [350, 127] width 56 height 21
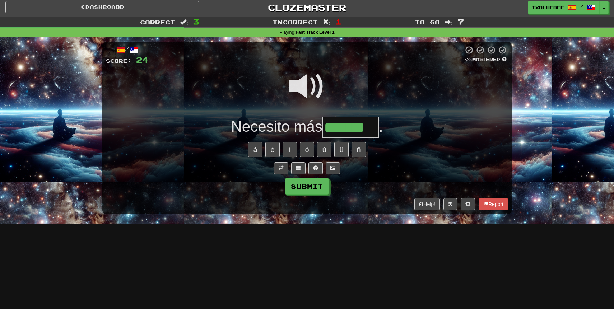
type input "*******"
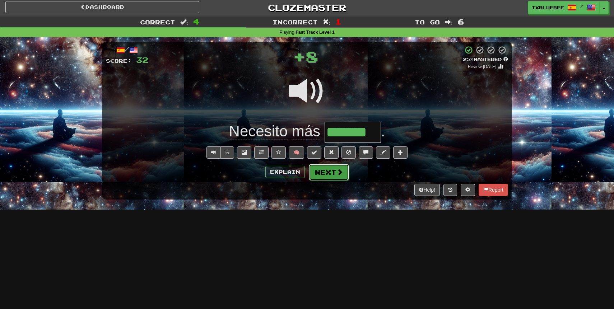
click at [341, 169] on span at bounding box center [339, 172] width 6 height 6
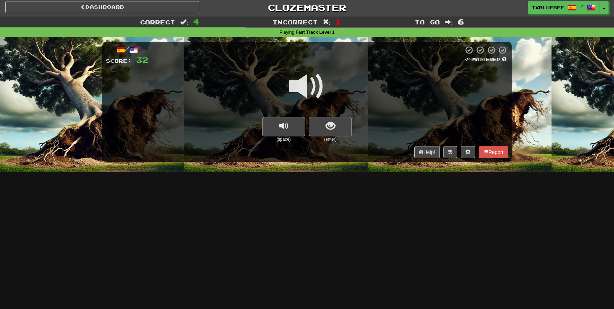
click at [312, 87] on span at bounding box center [307, 87] width 36 height 36
click at [326, 122] on span "show sentence" at bounding box center [331, 126] width 10 height 10
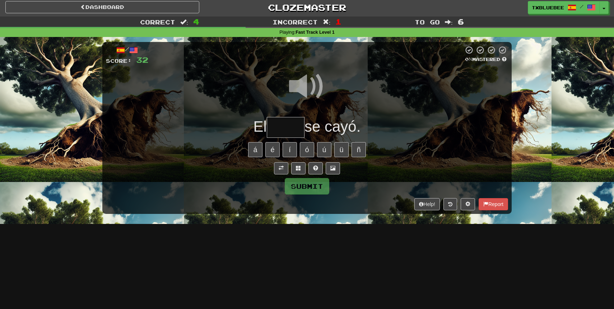
click at [294, 129] on input "text" at bounding box center [286, 127] width 38 height 21
type input "*"
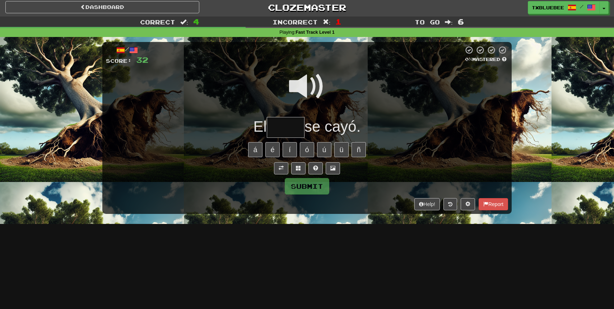
type input "*"
click at [312, 82] on span at bounding box center [307, 87] width 36 height 36
click at [289, 125] on input "text" at bounding box center [286, 127] width 38 height 21
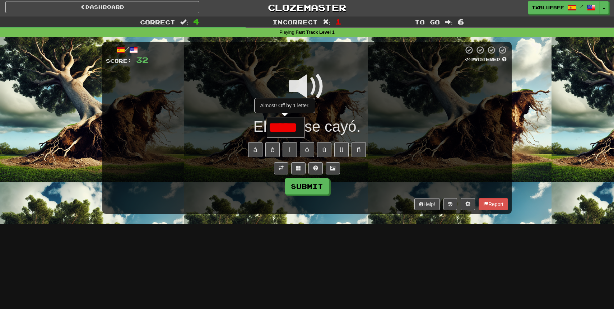
type input "*****"
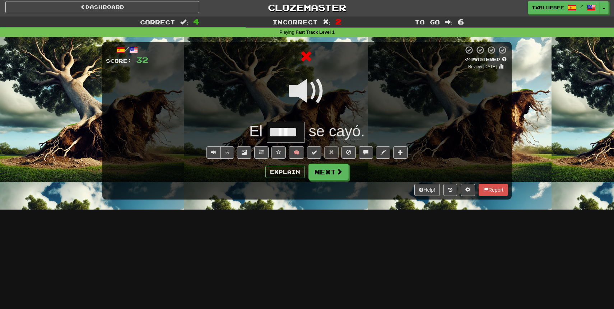
click at [312, 92] on span at bounding box center [307, 91] width 36 height 36
click at [330, 166] on button "Next" at bounding box center [329, 172] width 40 height 17
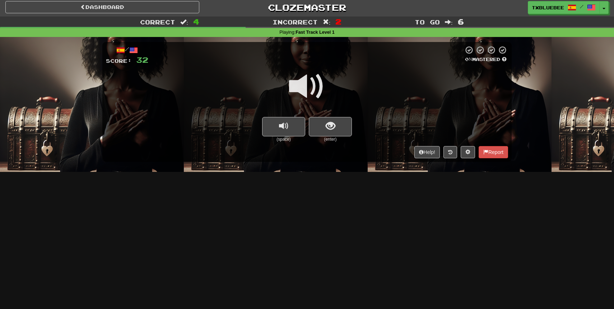
click at [305, 88] on span at bounding box center [307, 87] width 36 height 36
click at [338, 120] on button "show sentence" at bounding box center [330, 126] width 43 height 19
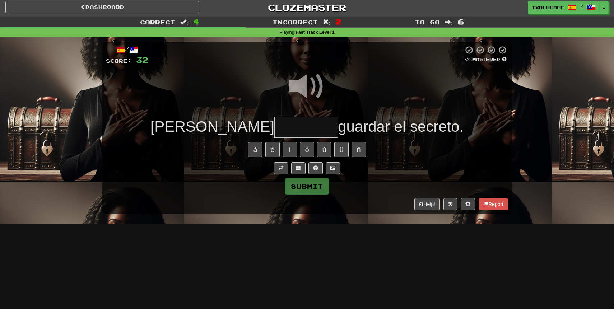
click at [322, 88] on span at bounding box center [307, 87] width 36 height 36
click at [274, 127] on input "text" at bounding box center [306, 127] width 64 height 21
click at [308, 85] on span at bounding box center [307, 87] width 36 height 36
click at [277, 125] on input "***" at bounding box center [306, 127] width 64 height 21
click at [277, 125] on input "*" at bounding box center [306, 127] width 64 height 21
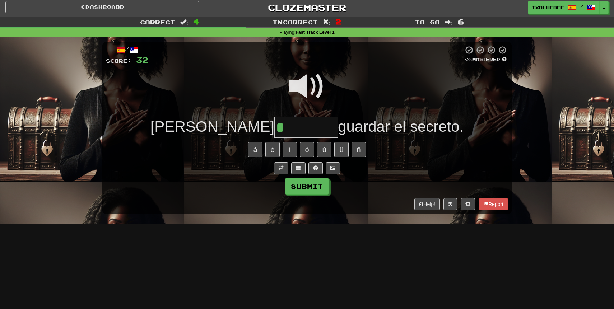
type input "********"
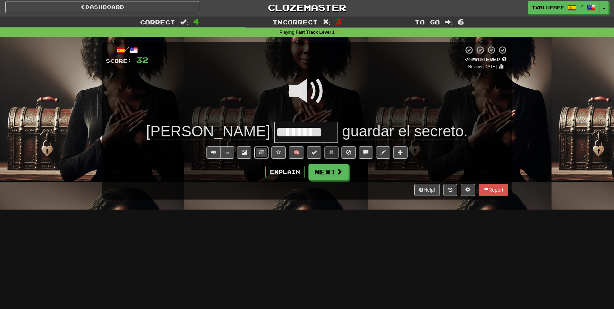
click at [264, 152] on span at bounding box center [261, 152] width 5 height 5
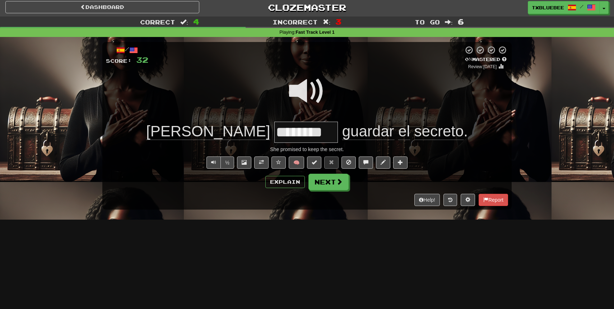
click at [305, 98] on span at bounding box center [307, 91] width 36 height 36
click at [309, 86] on span at bounding box center [307, 91] width 36 height 36
click at [288, 185] on button "Explain" at bounding box center [284, 182] width 39 height 12
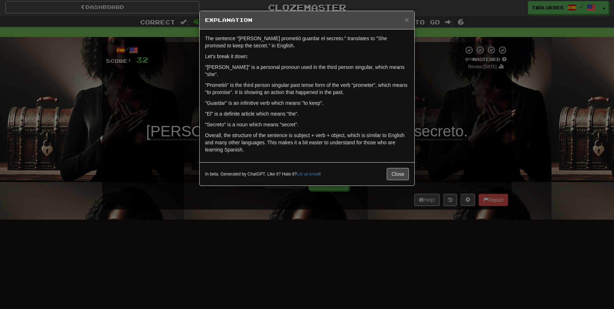
click at [446, 88] on div "× Explanation The sentence "[PERSON_NAME] prometió guardar el secreto." transla…" at bounding box center [307, 154] width 614 height 309
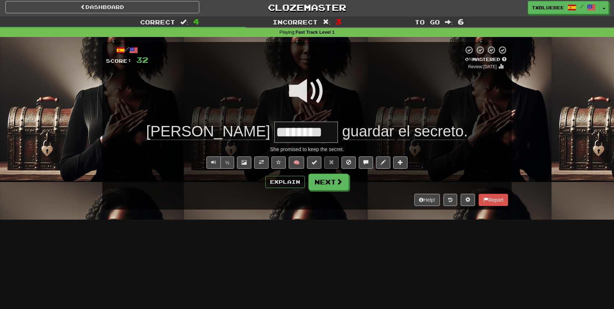
click at [316, 94] on span at bounding box center [307, 91] width 36 height 36
click at [325, 181] on button "Next" at bounding box center [329, 182] width 40 height 17
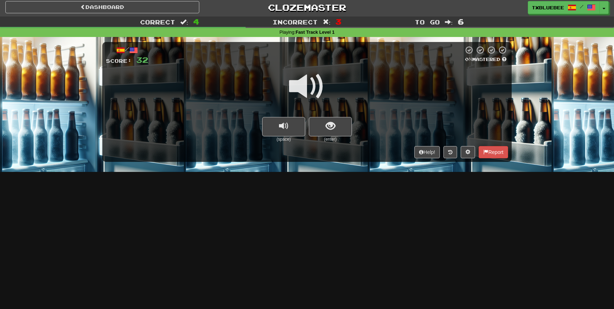
click at [310, 90] on span at bounding box center [307, 87] width 36 height 36
click at [322, 131] on button "show sentence" at bounding box center [330, 126] width 43 height 19
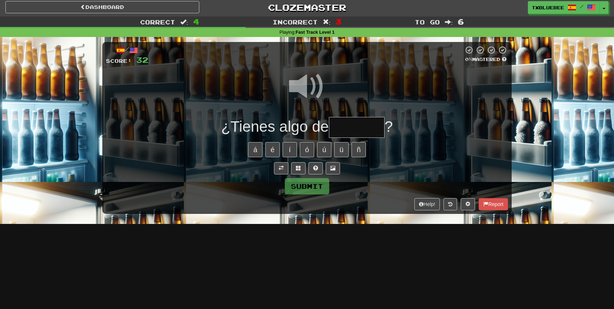
click at [340, 125] on input "text" at bounding box center [357, 127] width 56 height 21
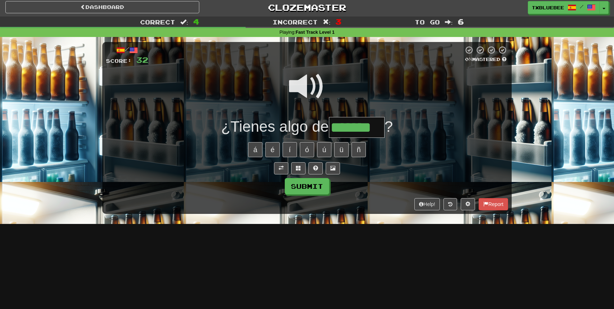
type input "*******"
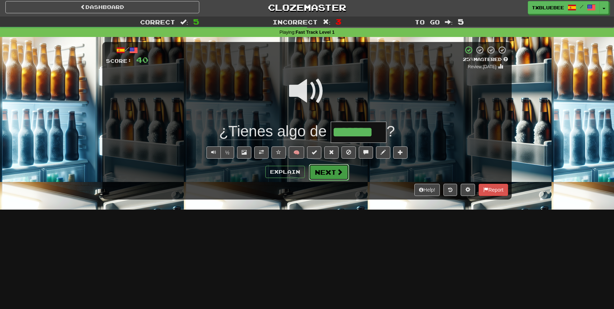
click at [337, 177] on button "Next" at bounding box center [329, 172] width 40 height 17
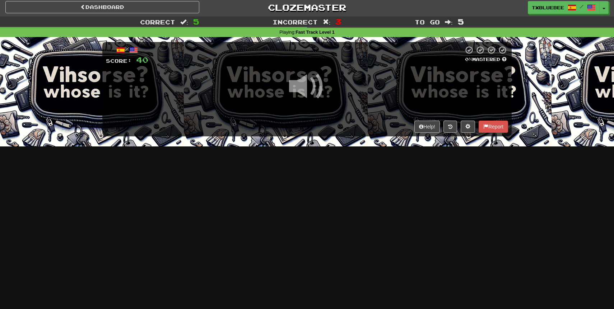
click at [309, 86] on span at bounding box center [307, 87] width 36 height 36
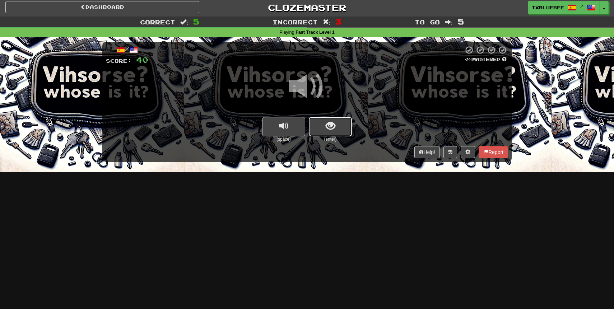
click at [336, 129] on button "show sentence" at bounding box center [330, 126] width 43 height 19
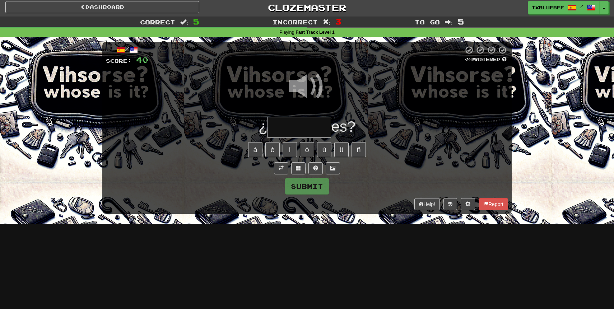
click at [309, 127] on input "text" at bounding box center [299, 127] width 64 height 21
click at [313, 94] on span at bounding box center [307, 87] width 36 height 36
click at [300, 124] on input "**" at bounding box center [299, 127] width 64 height 21
type input "*"
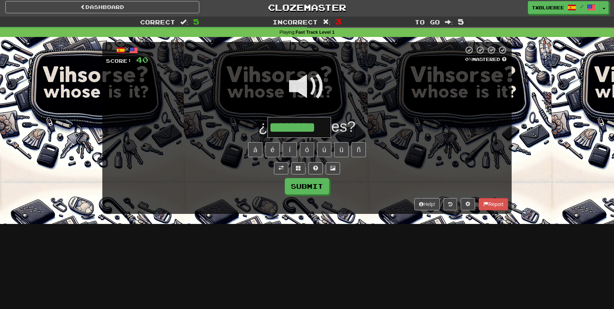
type input "********"
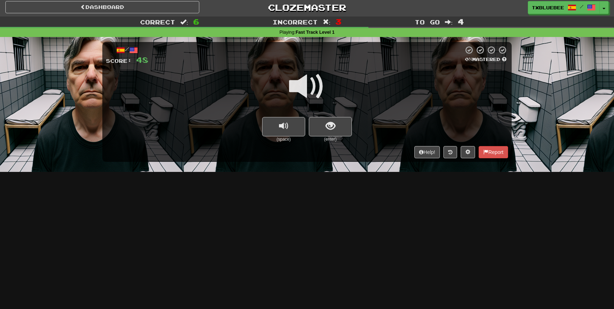
click at [307, 93] on span at bounding box center [307, 87] width 36 height 36
click at [325, 123] on button "show sentence" at bounding box center [330, 126] width 43 height 19
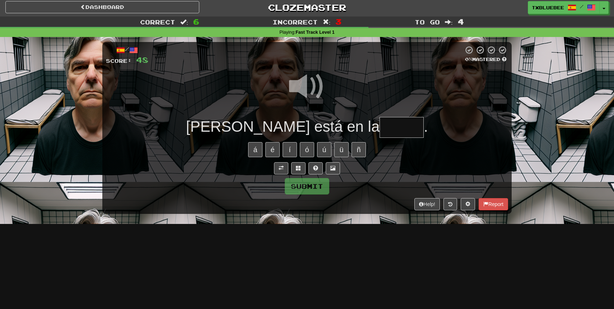
click at [306, 90] on span at bounding box center [307, 87] width 36 height 36
click at [379, 132] on input "text" at bounding box center [401, 127] width 44 height 21
type input "******"
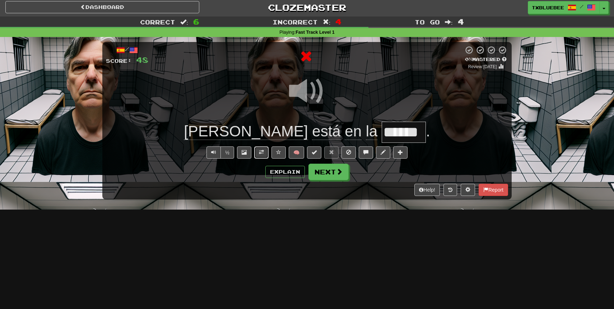
click at [261, 149] on button at bounding box center [261, 152] width 14 height 12
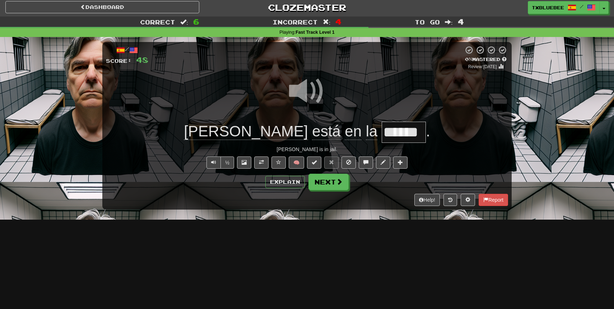
click at [308, 91] on span at bounding box center [307, 91] width 36 height 36
click at [312, 93] on span at bounding box center [307, 91] width 36 height 36
click at [335, 184] on button "Next" at bounding box center [329, 182] width 40 height 17
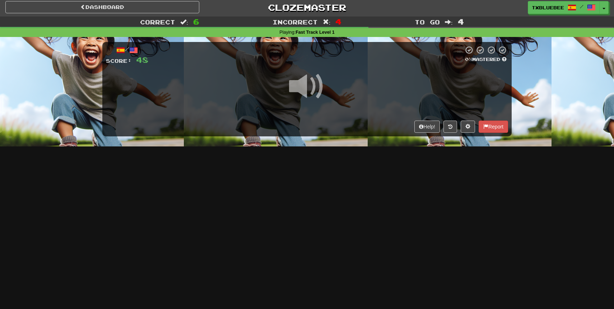
click at [308, 90] on span at bounding box center [307, 87] width 36 height 36
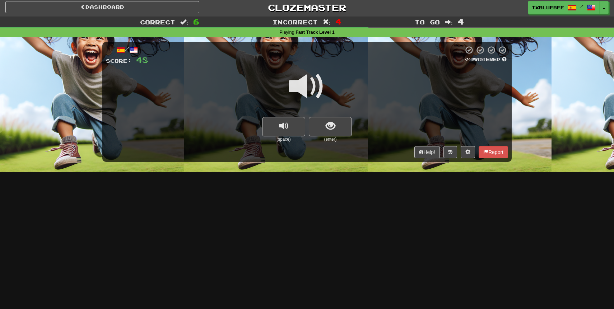
click at [318, 89] on span at bounding box center [307, 87] width 36 height 36
click at [342, 127] on button "show sentence" at bounding box center [330, 126] width 43 height 19
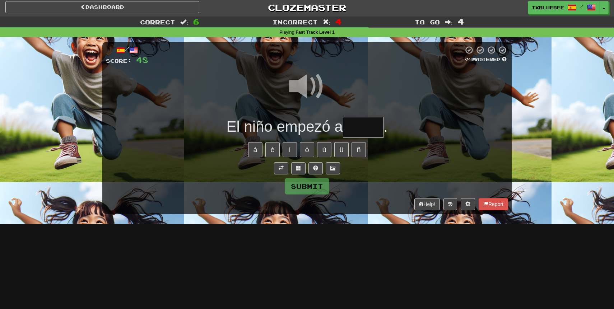
click at [349, 125] on input "text" at bounding box center [363, 127] width 41 height 21
type input "******"
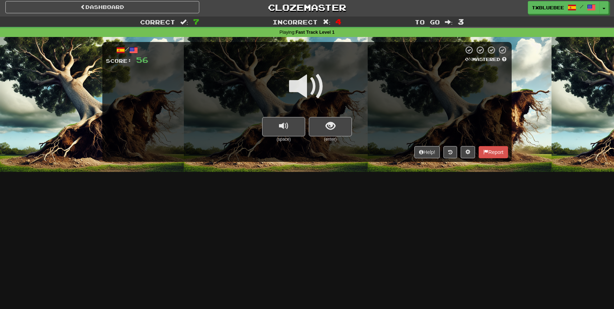
click at [314, 87] on span at bounding box center [307, 87] width 36 height 36
click at [327, 124] on span "show sentence" at bounding box center [331, 126] width 10 height 10
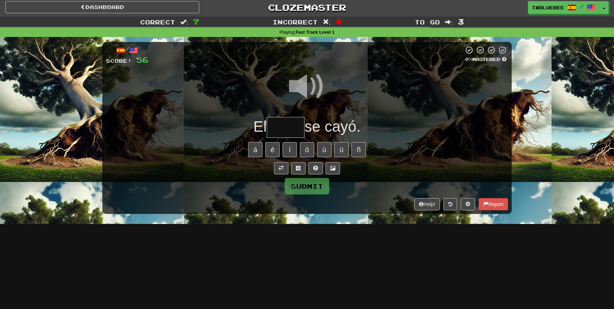
click at [286, 129] on input "text" at bounding box center [286, 127] width 38 height 21
type input "*"
type input "*****"
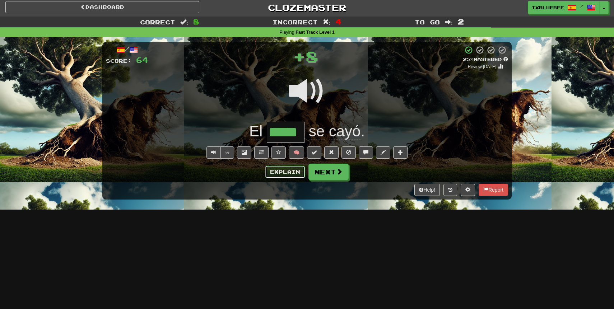
click at [278, 168] on button "Explain" at bounding box center [284, 172] width 39 height 12
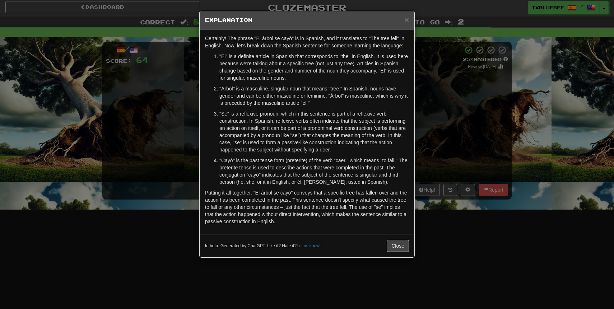
click at [425, 144] on div "× Explanation Certainly! The phrase "El árbol se cayó" is in Spanish, and it tr…" at bounding box center [307, 154] width 614 height 309
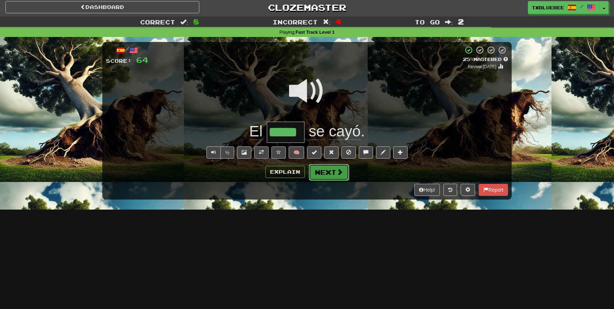
click at [341, 174] on span at bounding box center [339, 172] width 6 height 6
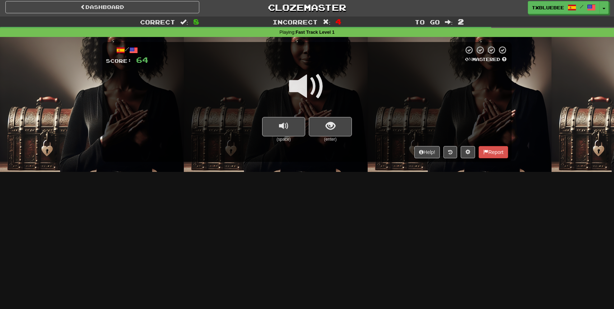
click at [310, 82] on span at bounding box center [307, 87] width 36 height 36
click at [321, 118] on button "show sentence" at bounding box center [330, 126] width 43 height 19
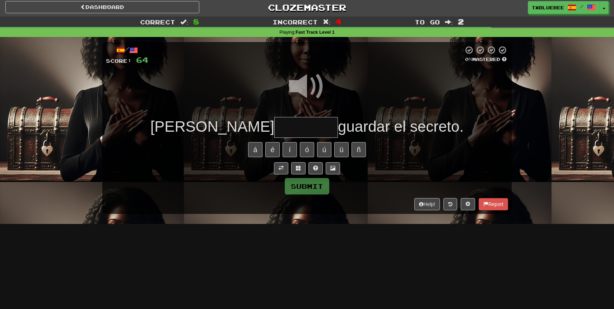
click at [274, 134] on input "text" at bounding box center [306, 127] width 64 height 21
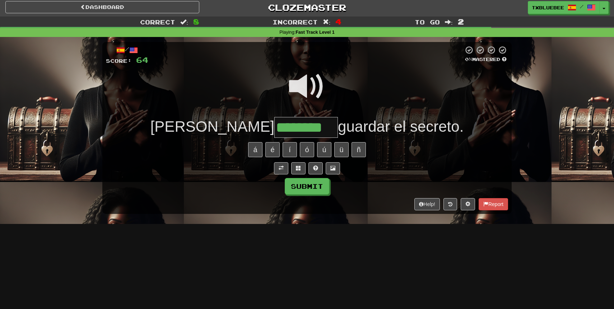
type input "********"
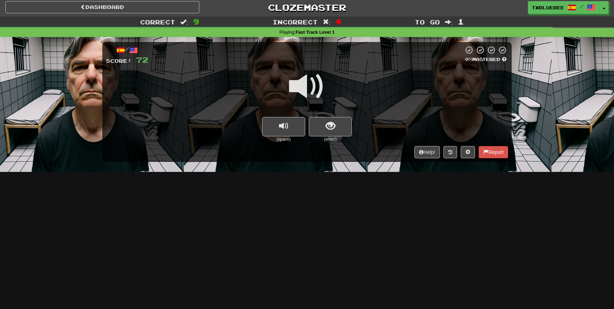
click at [304, 85] on span at bounding box center [307, 87] width 36 height 36
click at [316, 117] on button "show sentence" at bounding box center [330, 126] width 43 height 19
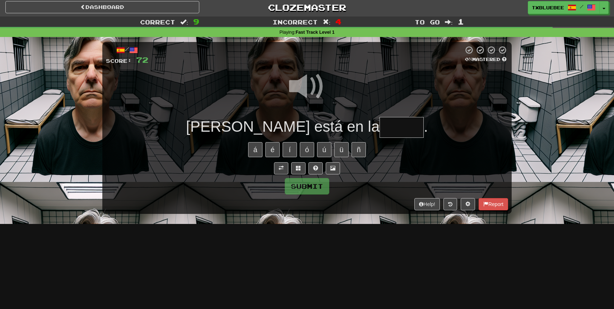
click at [379, 130] on input "text" at bounding box center [401, 127] width 44 height 21
type input "******"
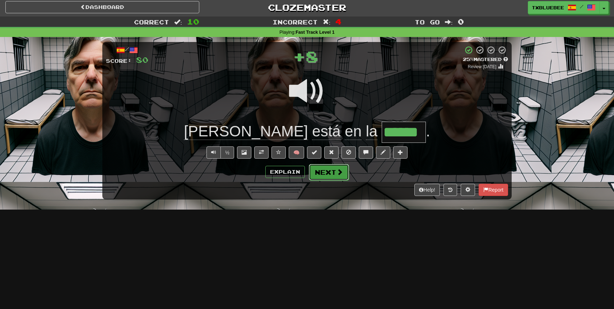
click at [340, 172] on span at bounding box center [339, 172] width 6 height 6
